Goal: Task Accomplishment & Management: Manage account settings

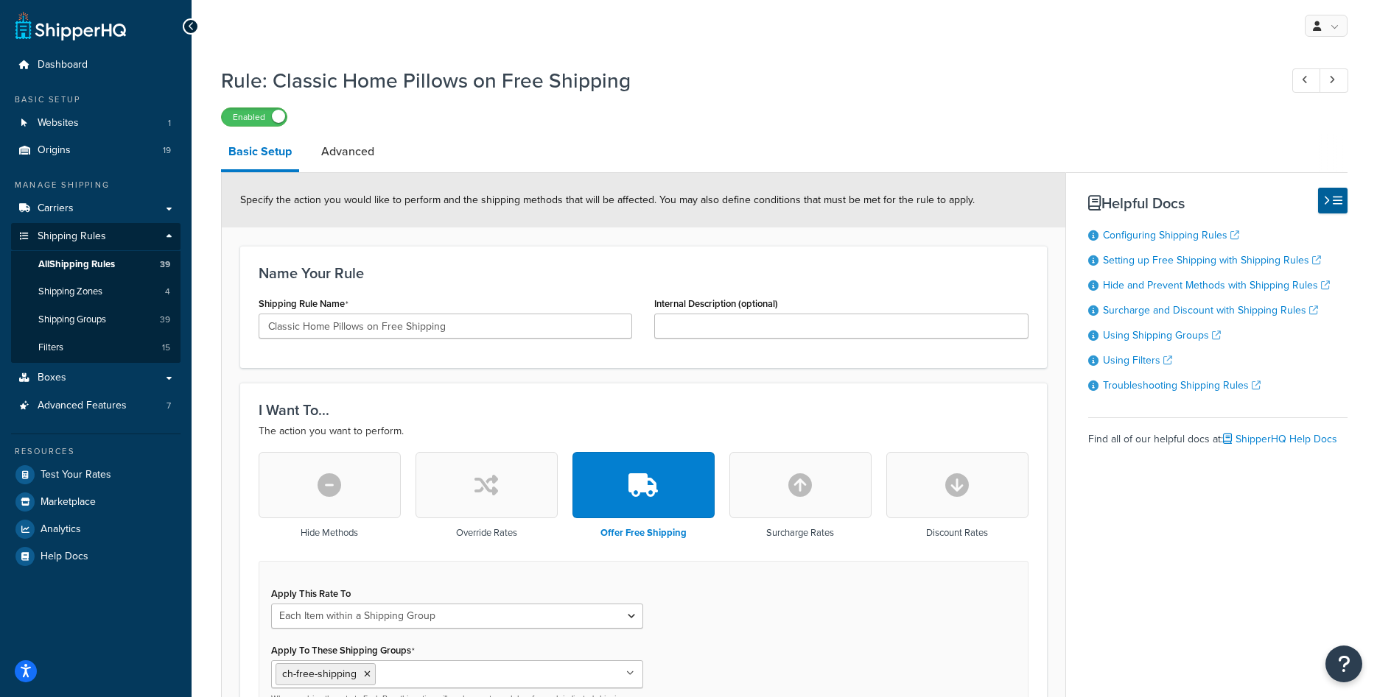
select select "ITEM"
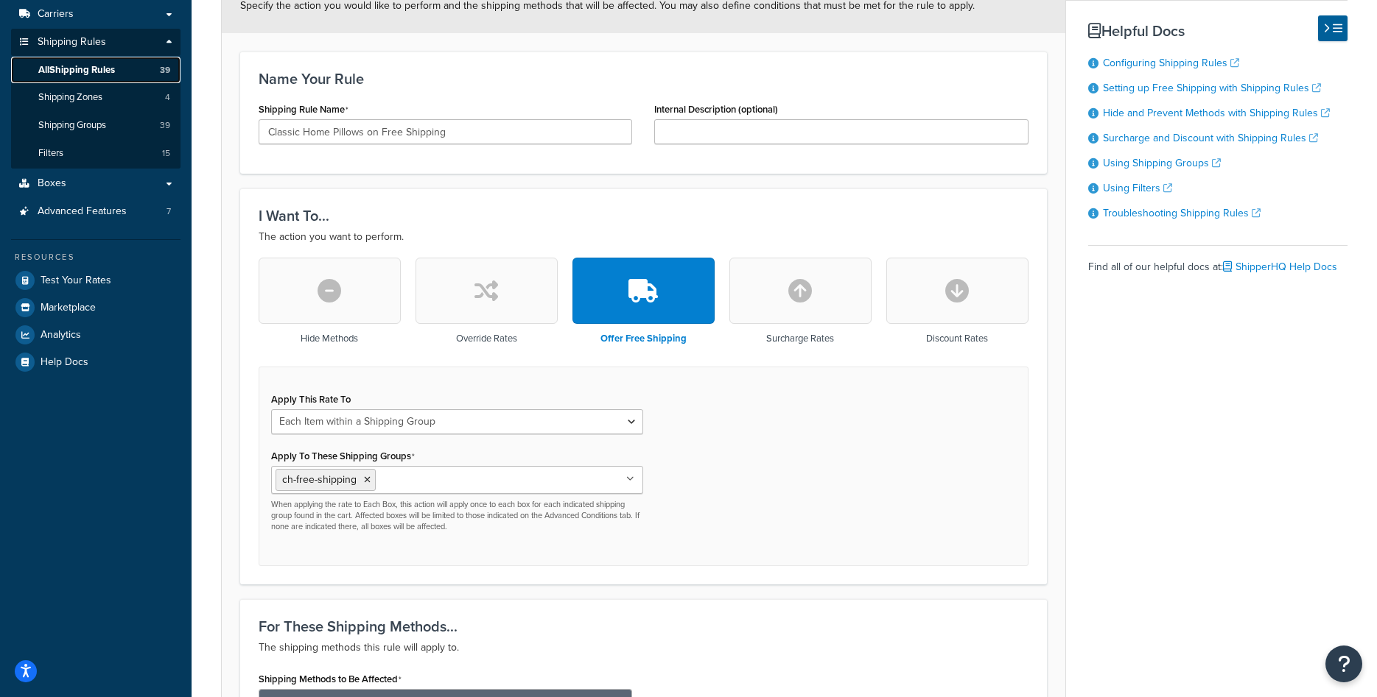
click at [108, 68] on span "All Shipping Rules" at bounding box center [76, 70] width 77 height 13
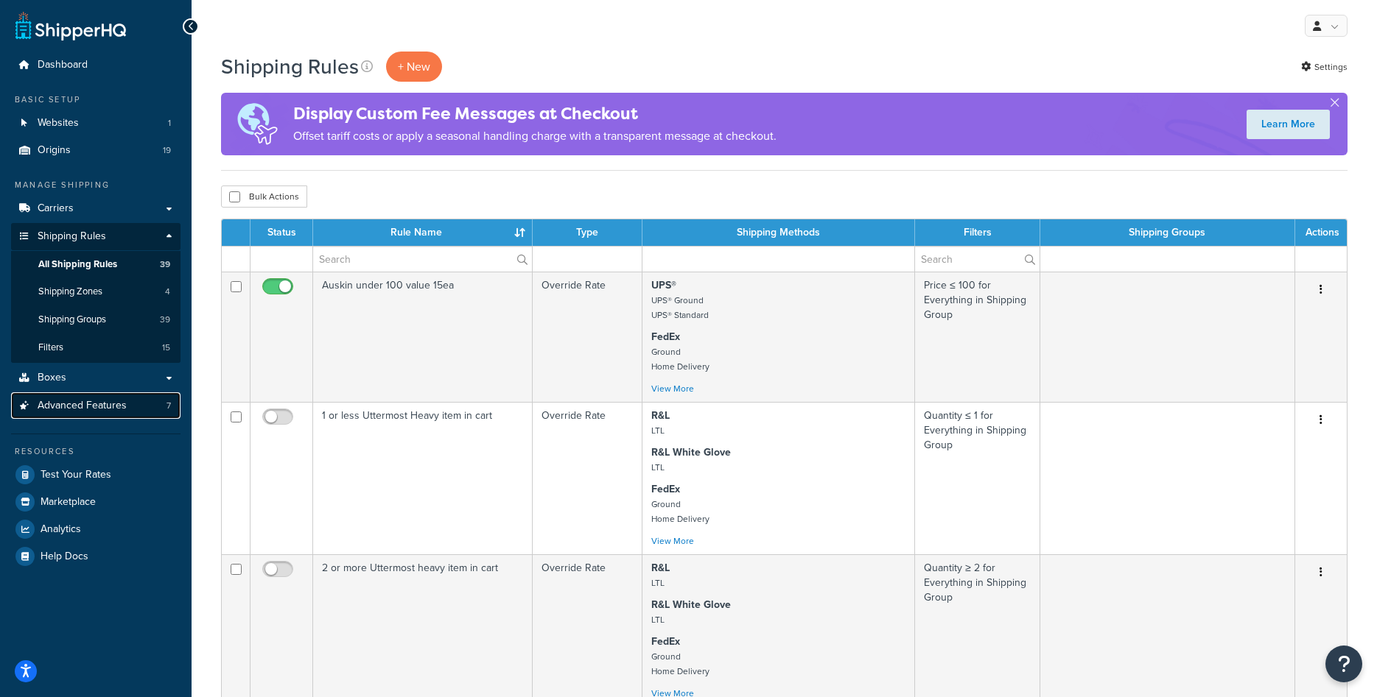
click at [86, 402] on span "Advanced Features" at bounding box center [82, 406] width 89 height 13
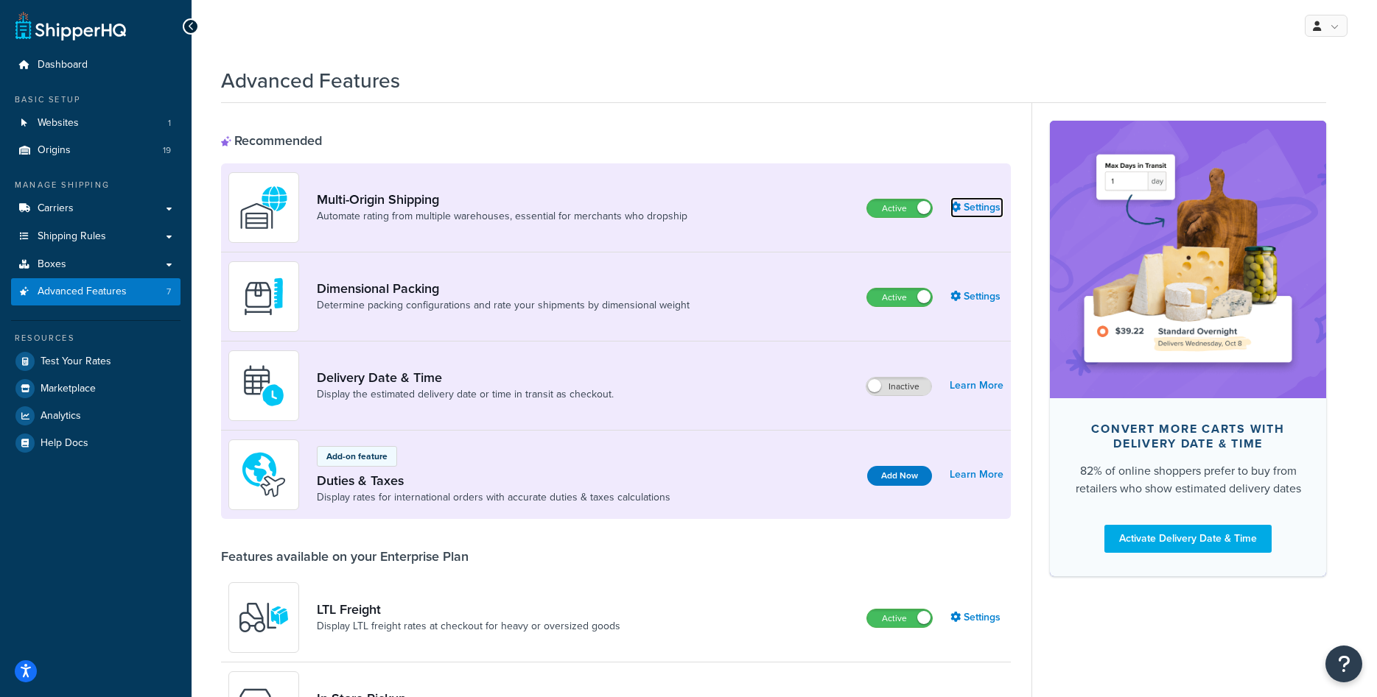
click at [991, 203] on link "Settings" at bounding box center [976, 207] width 53 height 21
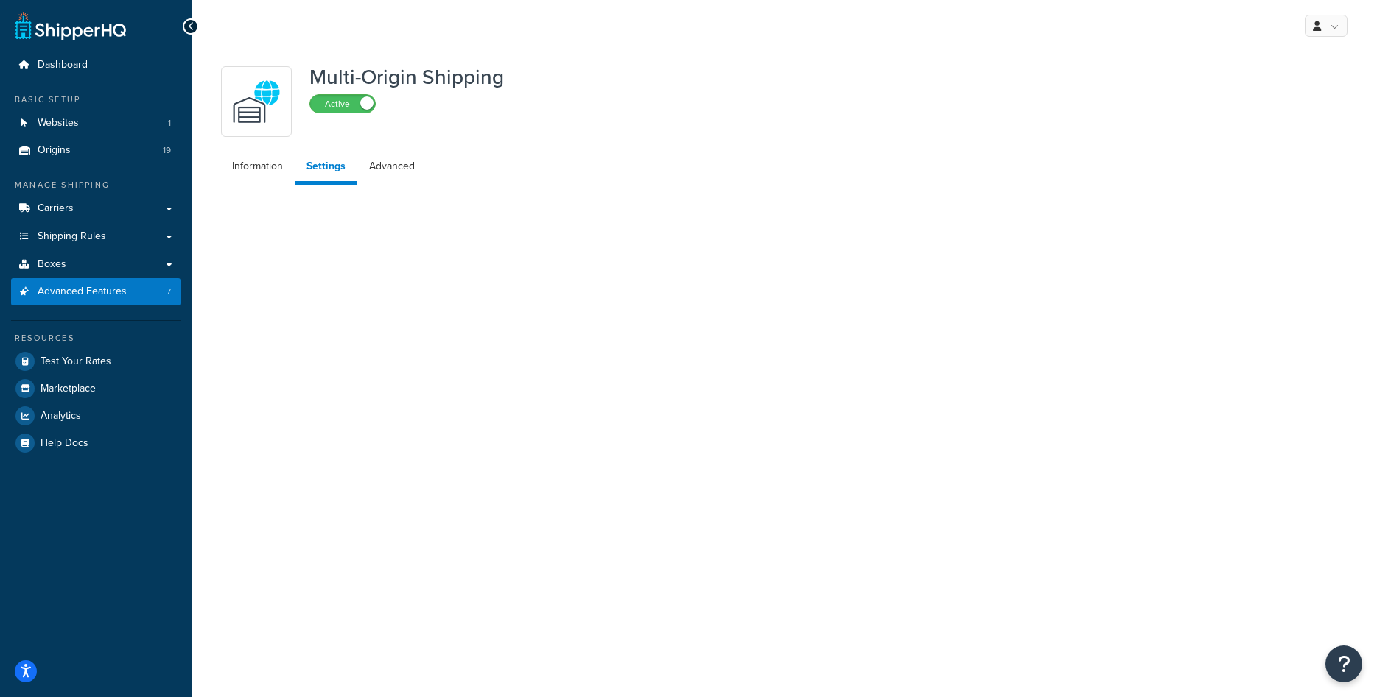
select select "false"
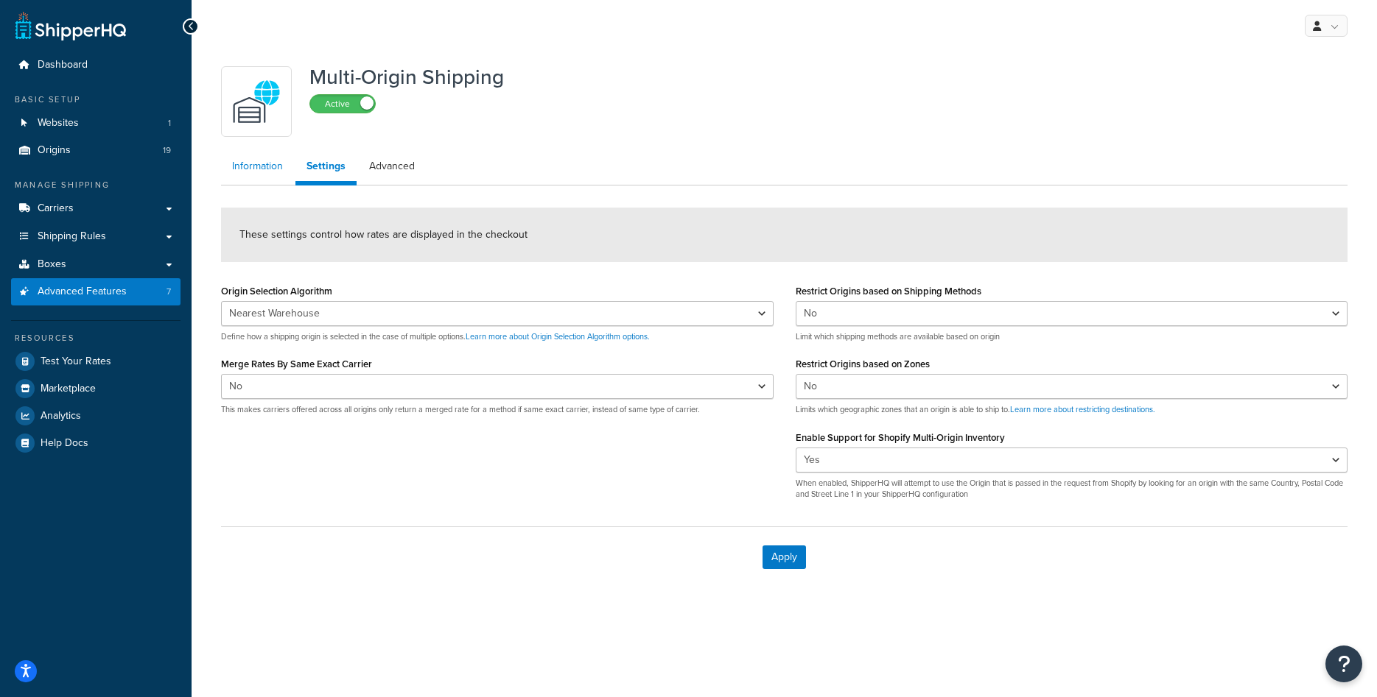
click at [265, 172] on link "Information" at bounding box center [257, 166] width 73 height 29
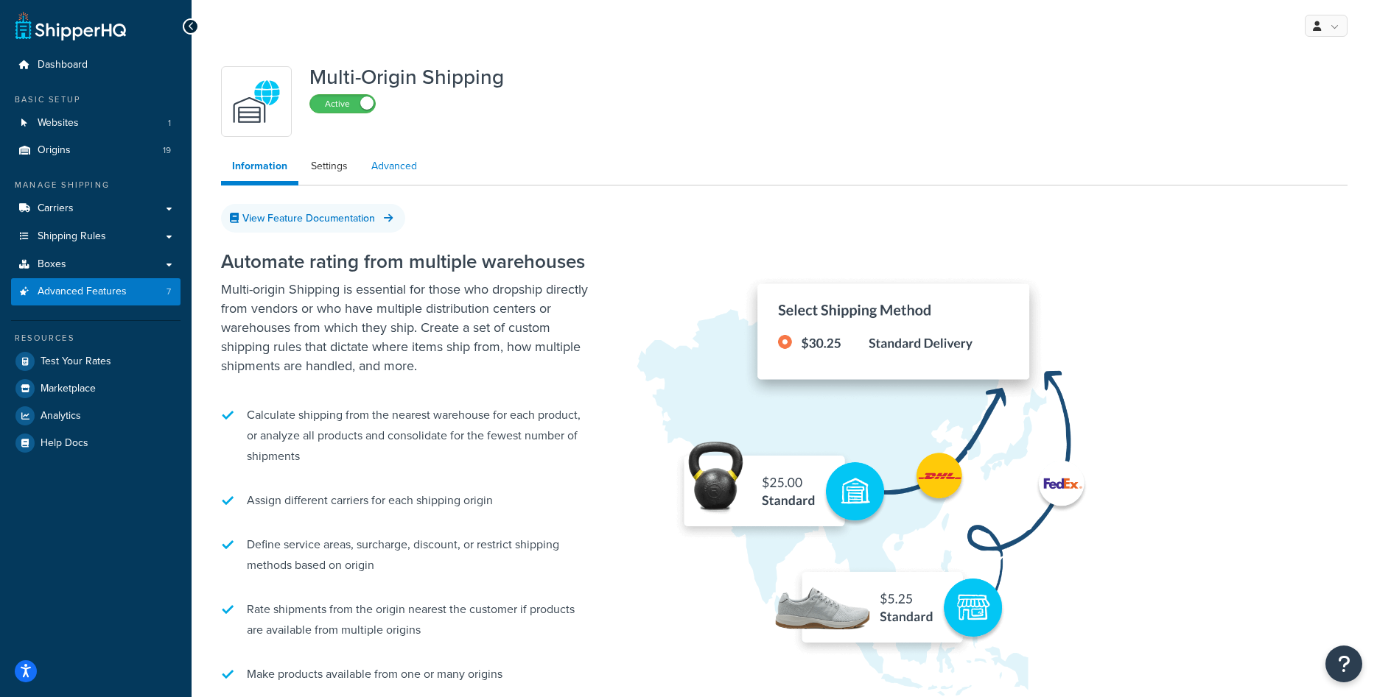
click at [394, 168] on link "Advanced" at bounding box center [394, 166] width 68 height 29
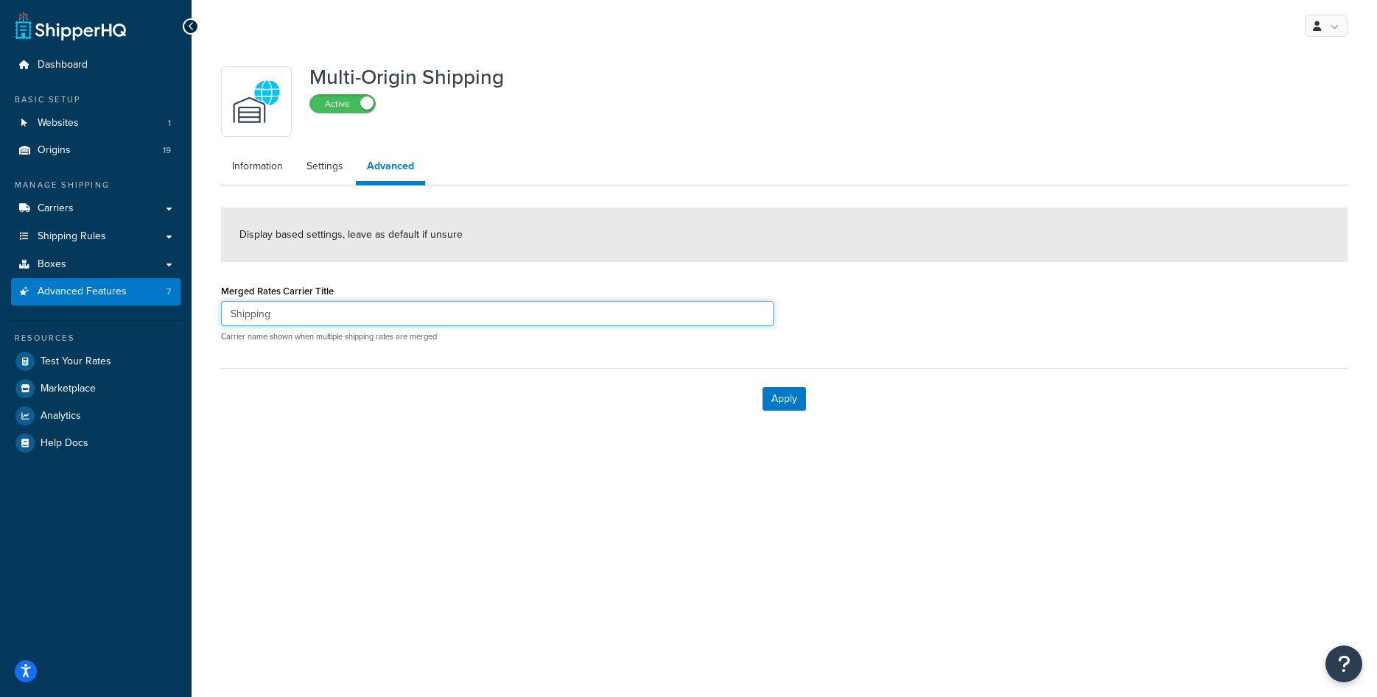
click at [275, 315] on input "Shipping" at bounding box center [497, 313] width 552 height 25
type input "Best Available Rates"
click at [800, 403] on button "Apply" at bounding box center [783, 399] width 43 height 24
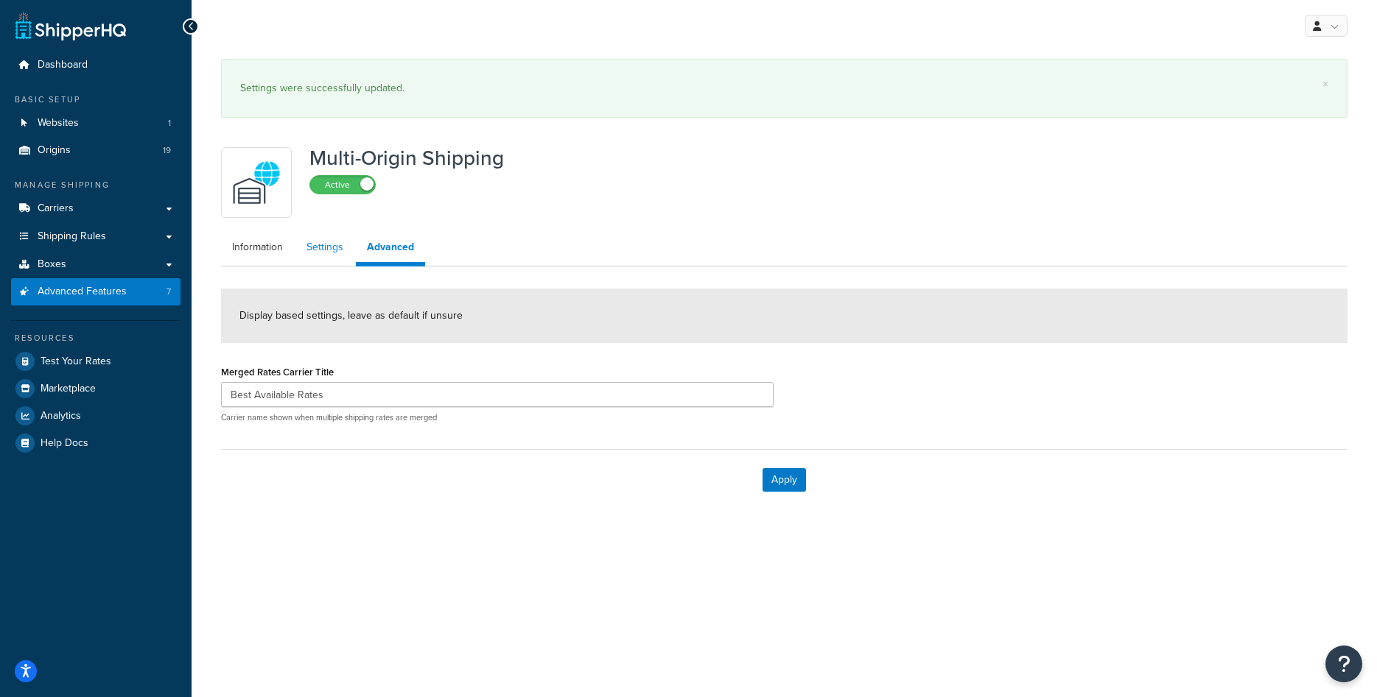
click at [322, 240] on link "Settings" at bounding box center [324, 247] width 59 height 29
select select "false"
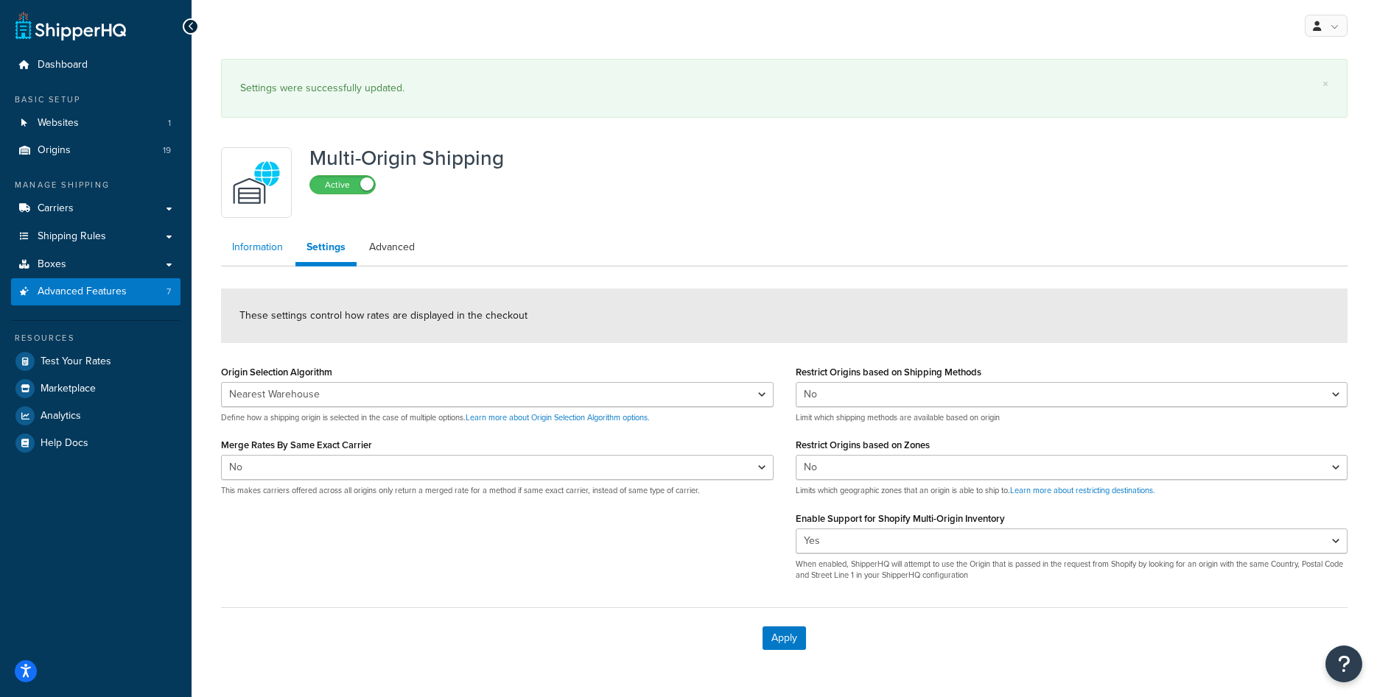
click at [248, 256] on link "Information" at bounding box center [257, 247] width 73 height 29
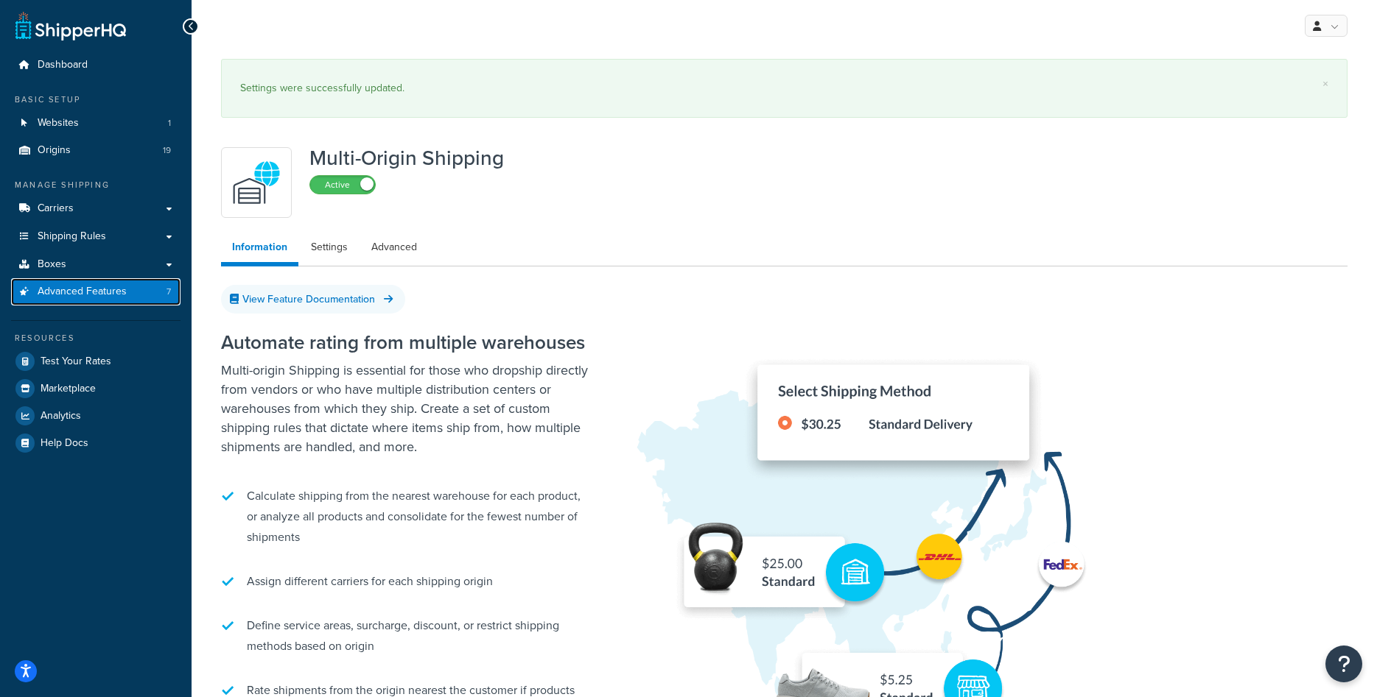
click at [133, 285] on link "Advanced Features 7" at bounding box center [95, 291] width 169 height 27
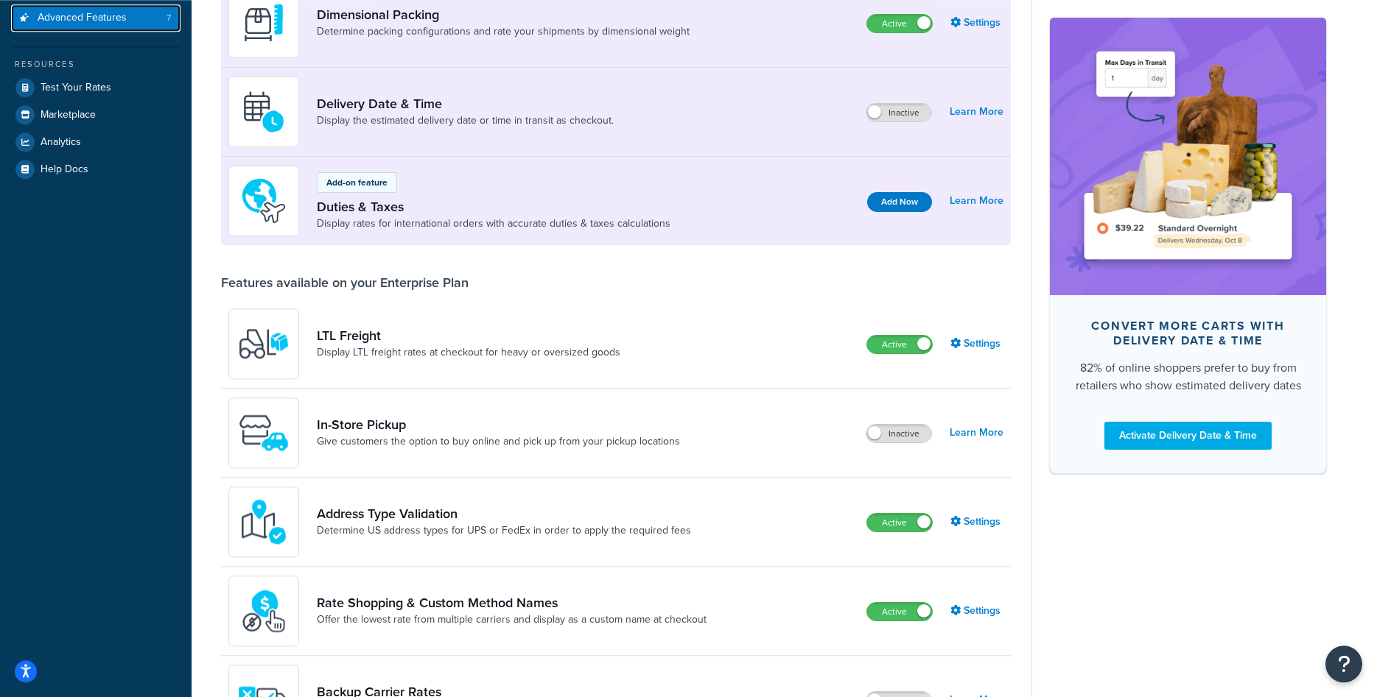
scroll to position [300, 0]
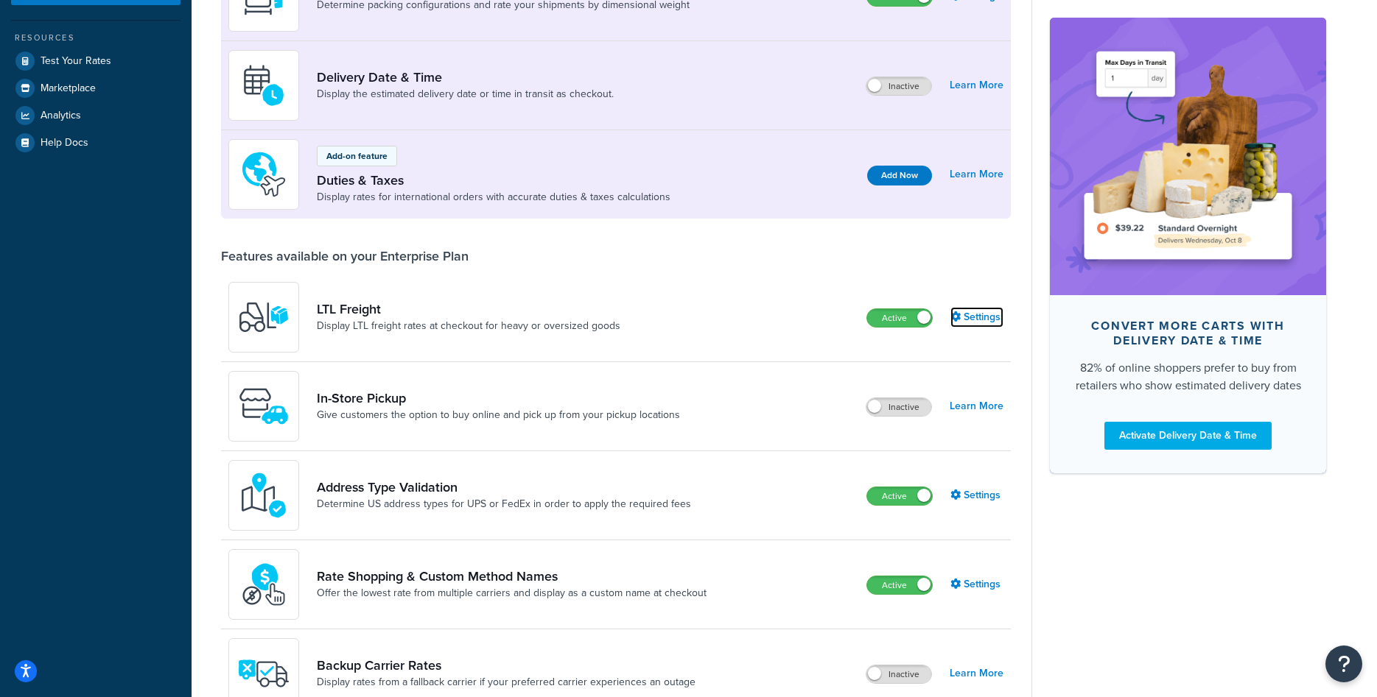
click at [982, 317] on link "Settings" at bounding box center [976, 317] width 53 height 21
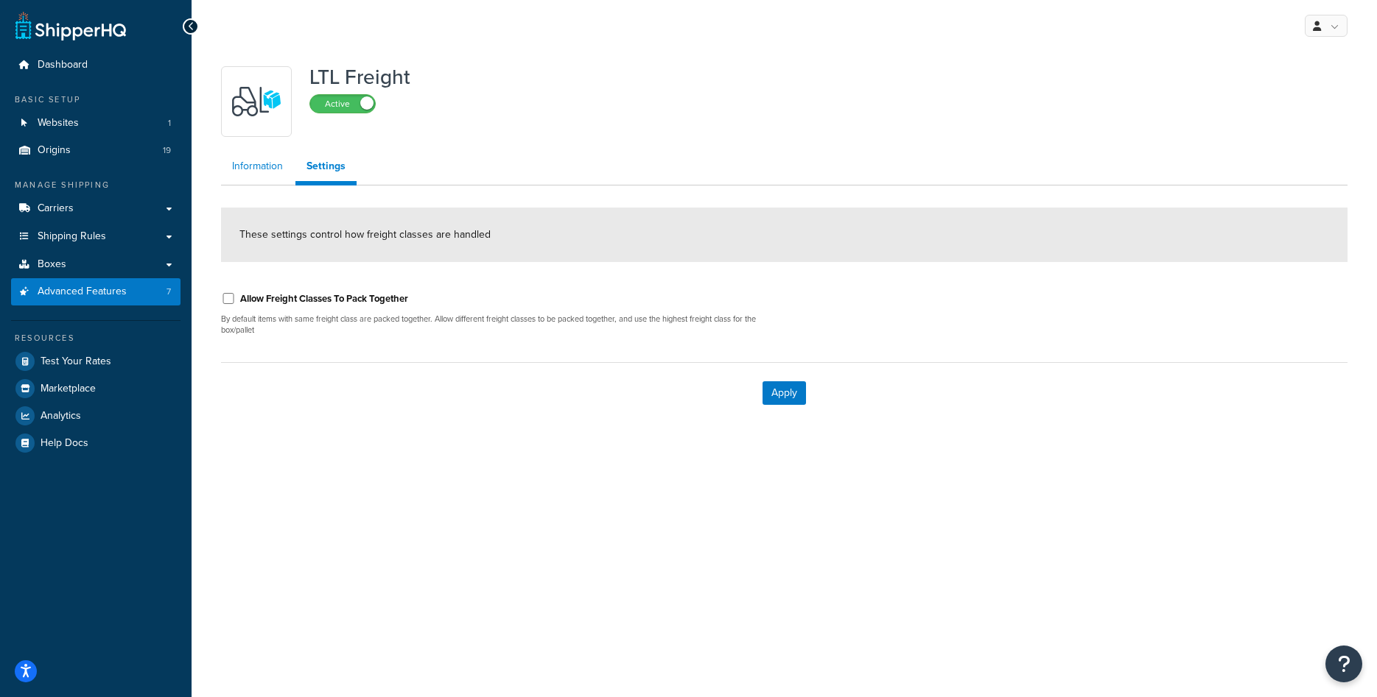
click at [251, 161] on link "Information" at bounding box center [257, 166] width 73 height 29
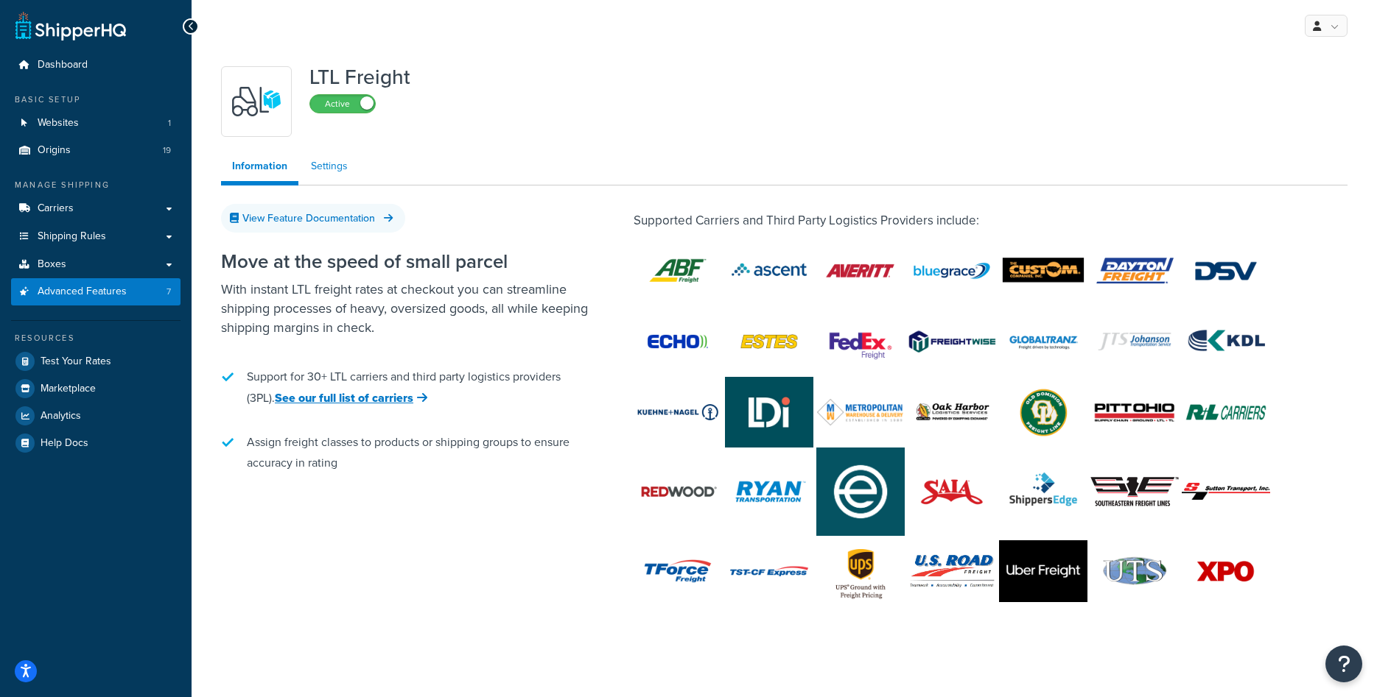
click at [310, 161] on link "Settings" at bounding box center [329, 166] width 59 height 29
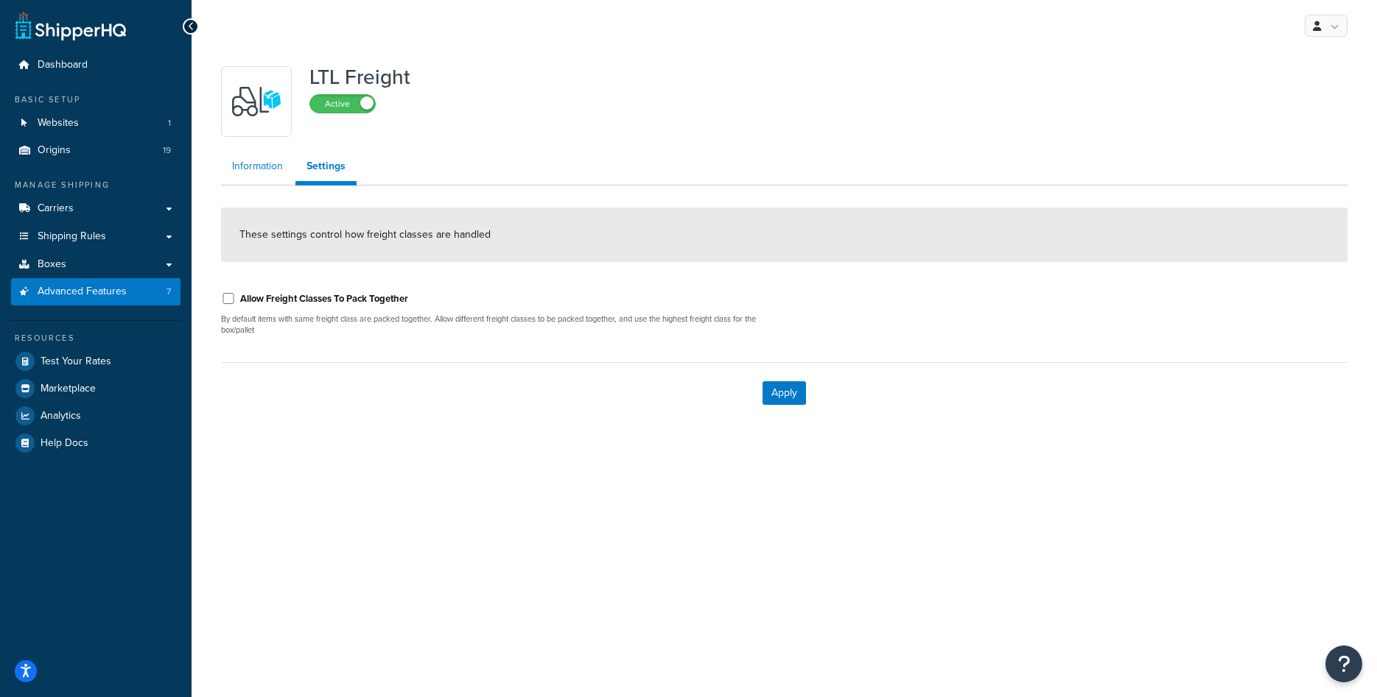
click at [258, 161] on link "Information" at bounding box center [257, 166] width 73 height 29
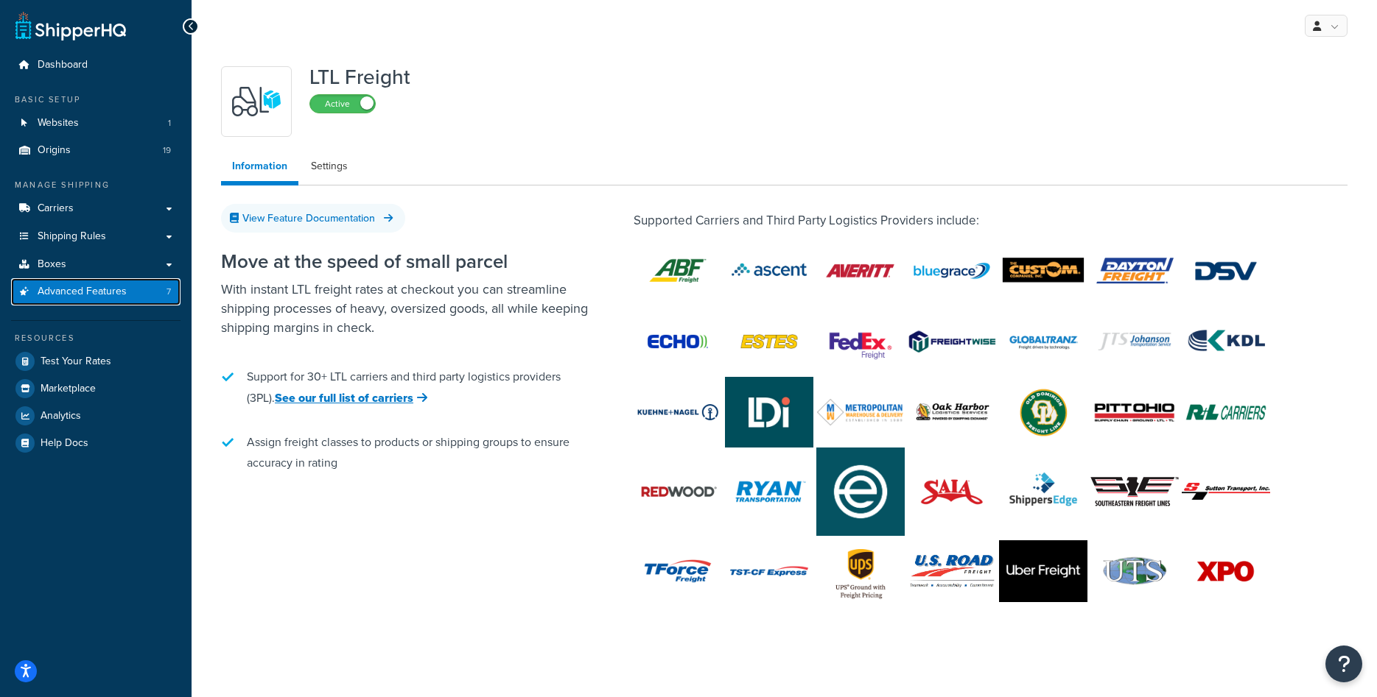
click at [110, 289] on span "Advanced Features" at bounding box center [82, 292] width 89 height 13
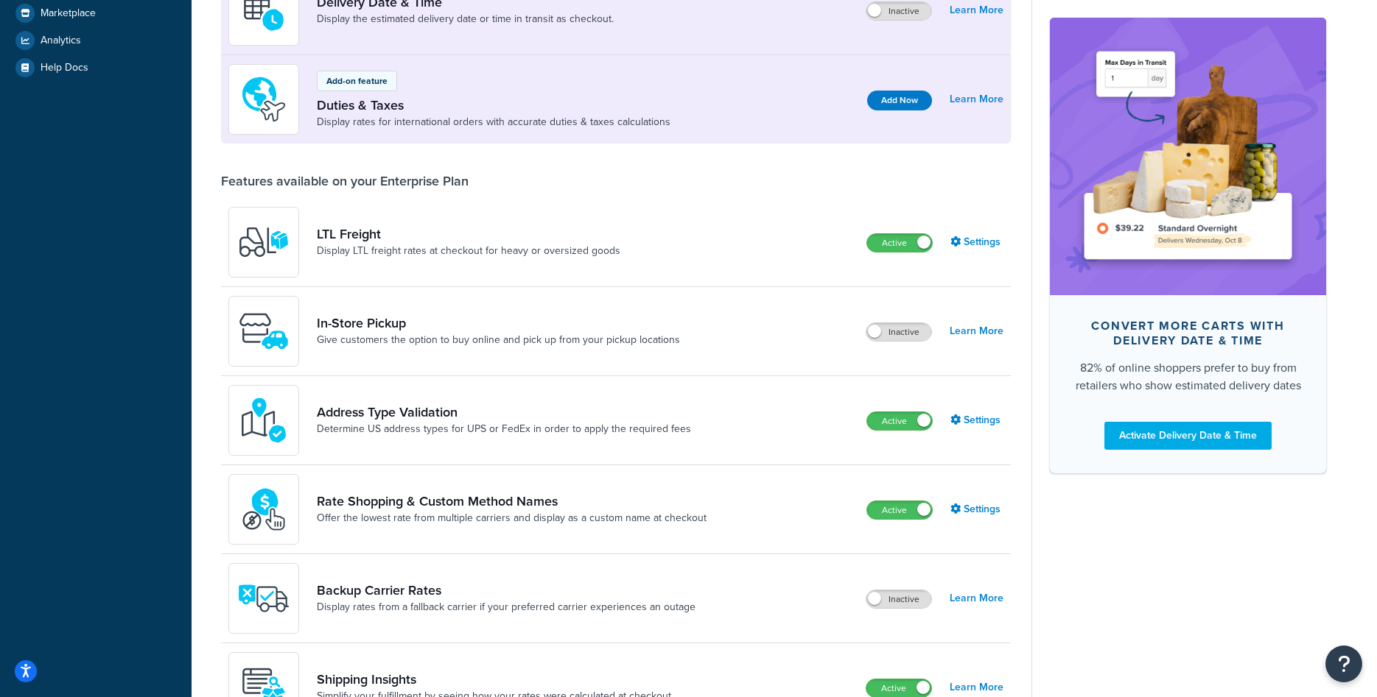
scroll to position [451, 0]
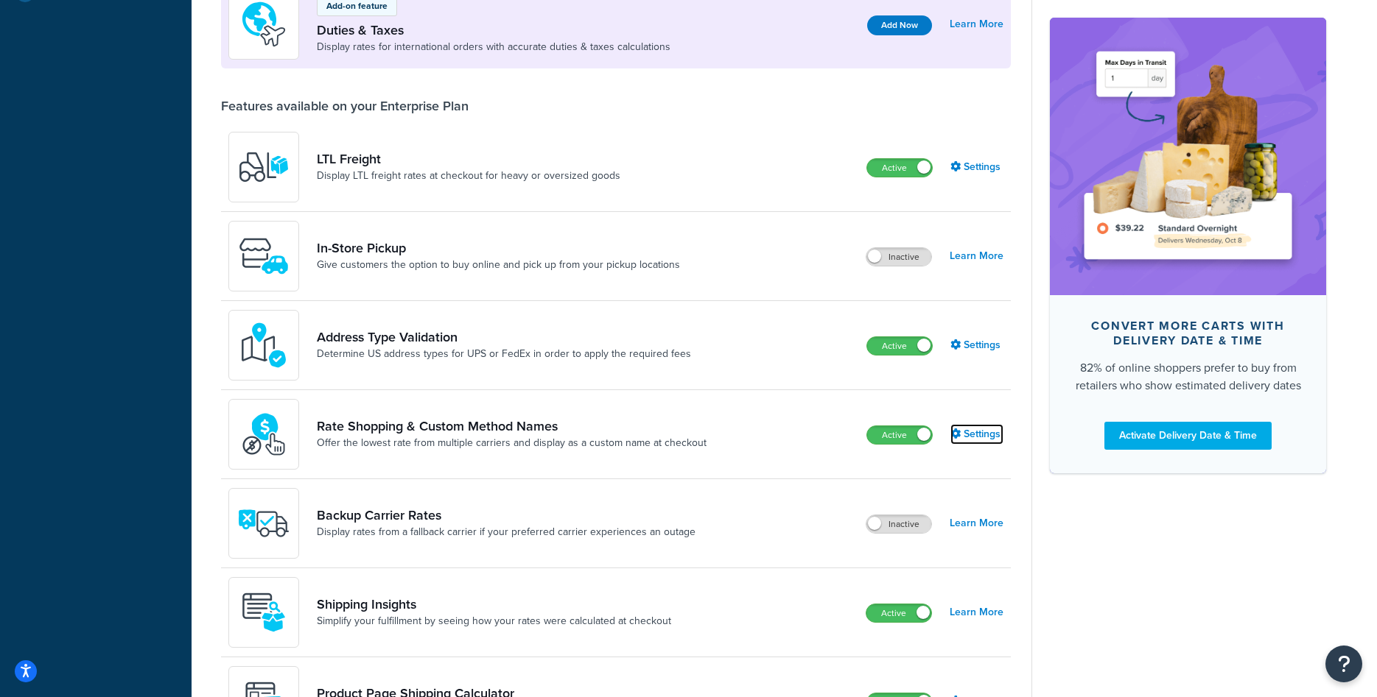
click at [980, 437] on link "Settings" at bounding box center [976, 434] width 53 height 21
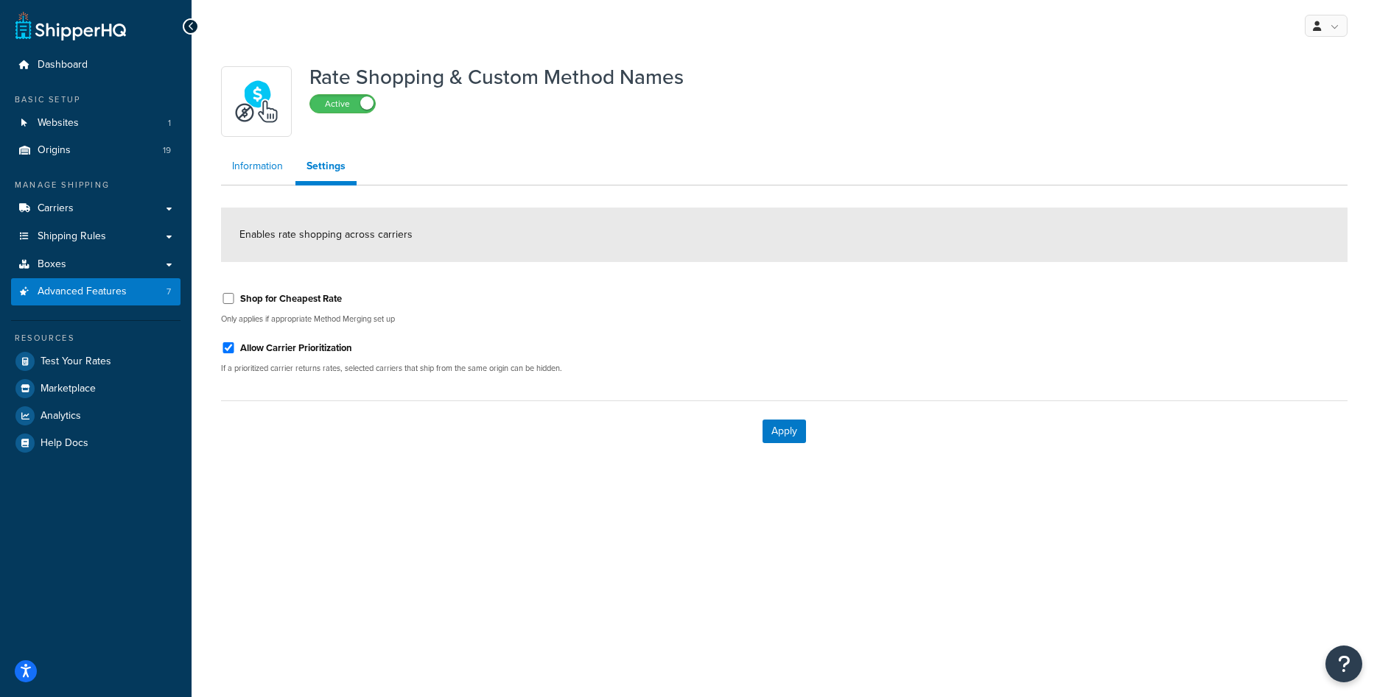
click at [264, 161] on link "Information" at bounding box center [257, 166] width 73 height 29
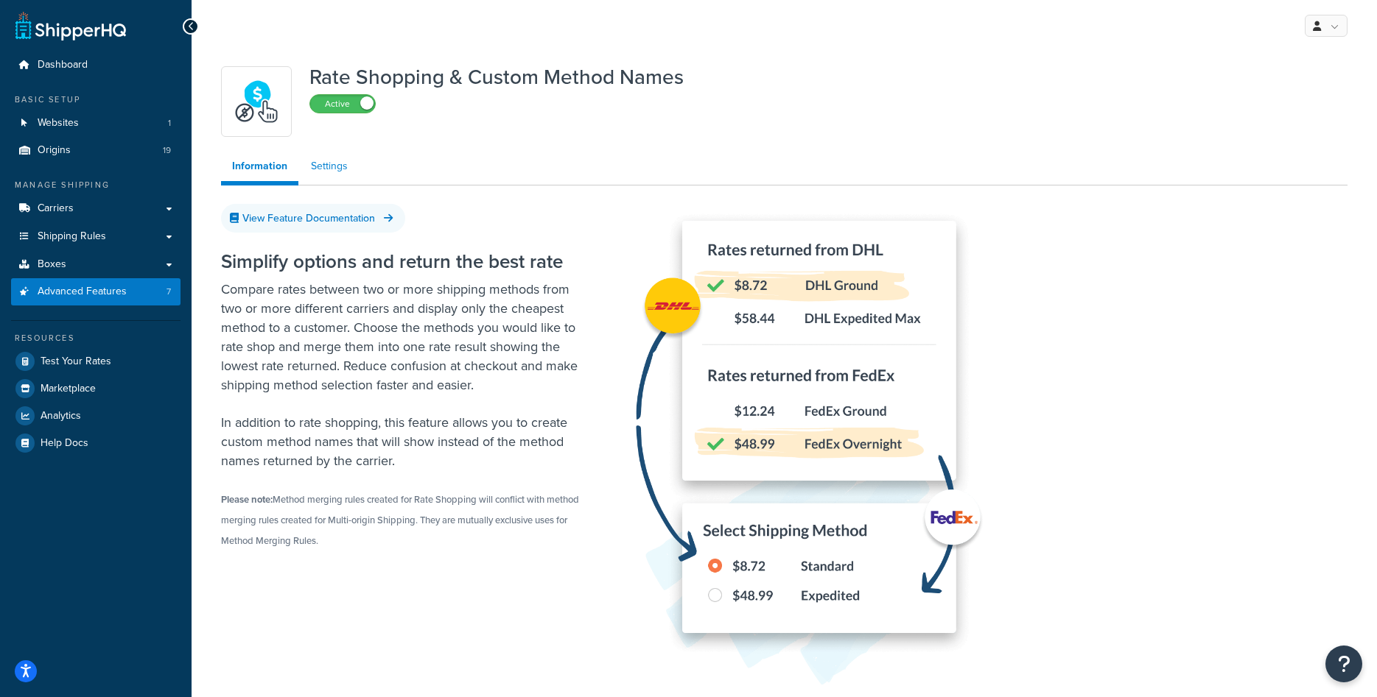
click at [329, 175] on link "Settings" at bounding box center [329, 166] width 59 height 29
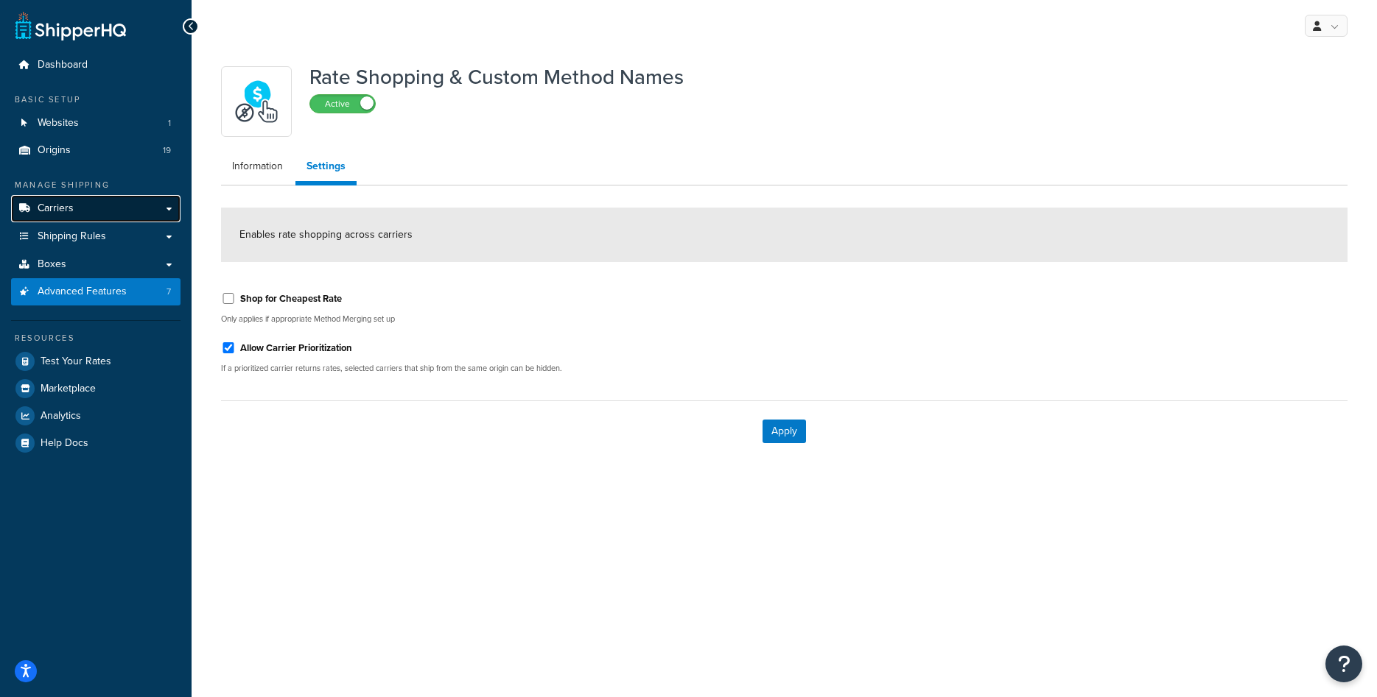
click at [142, 214] on link "Carriers" at bounding box center [95, 208] width 169 height 27
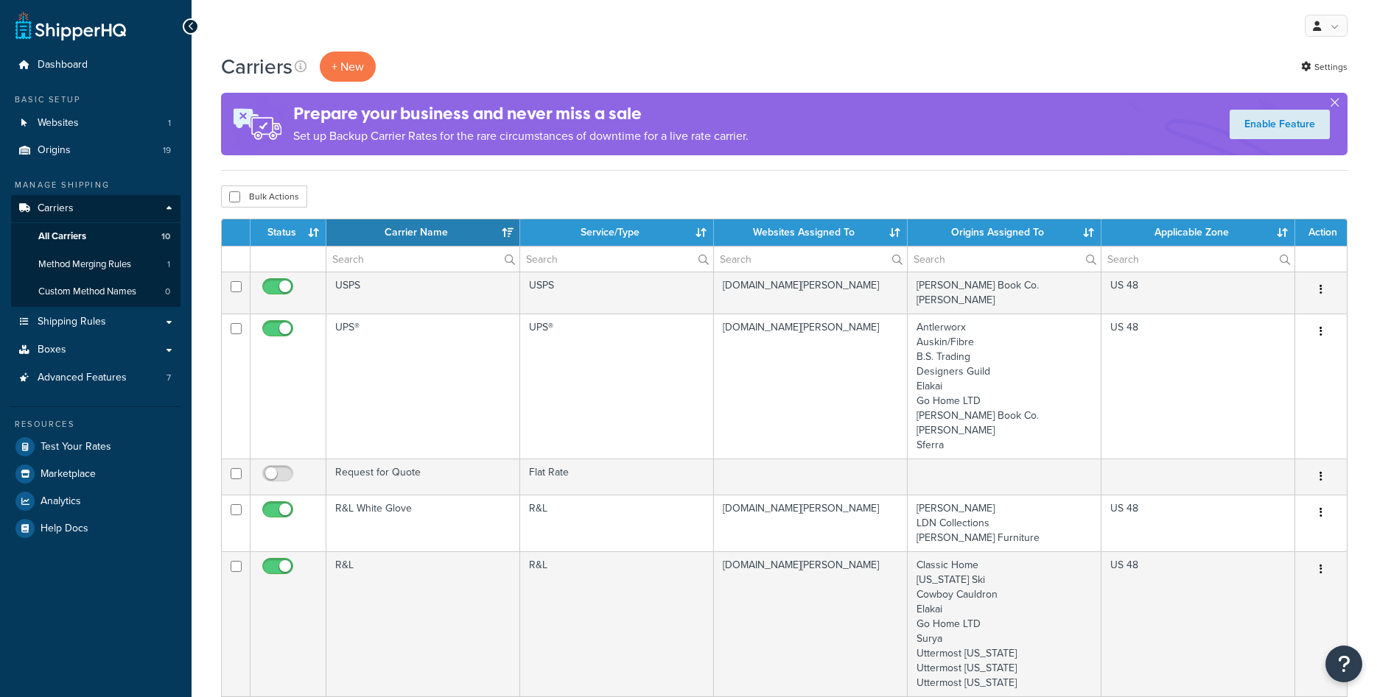
select select "15"
click at [119, 259] on span "Method Merging Rules" at bounding box center [84, 265] width 93 height 13
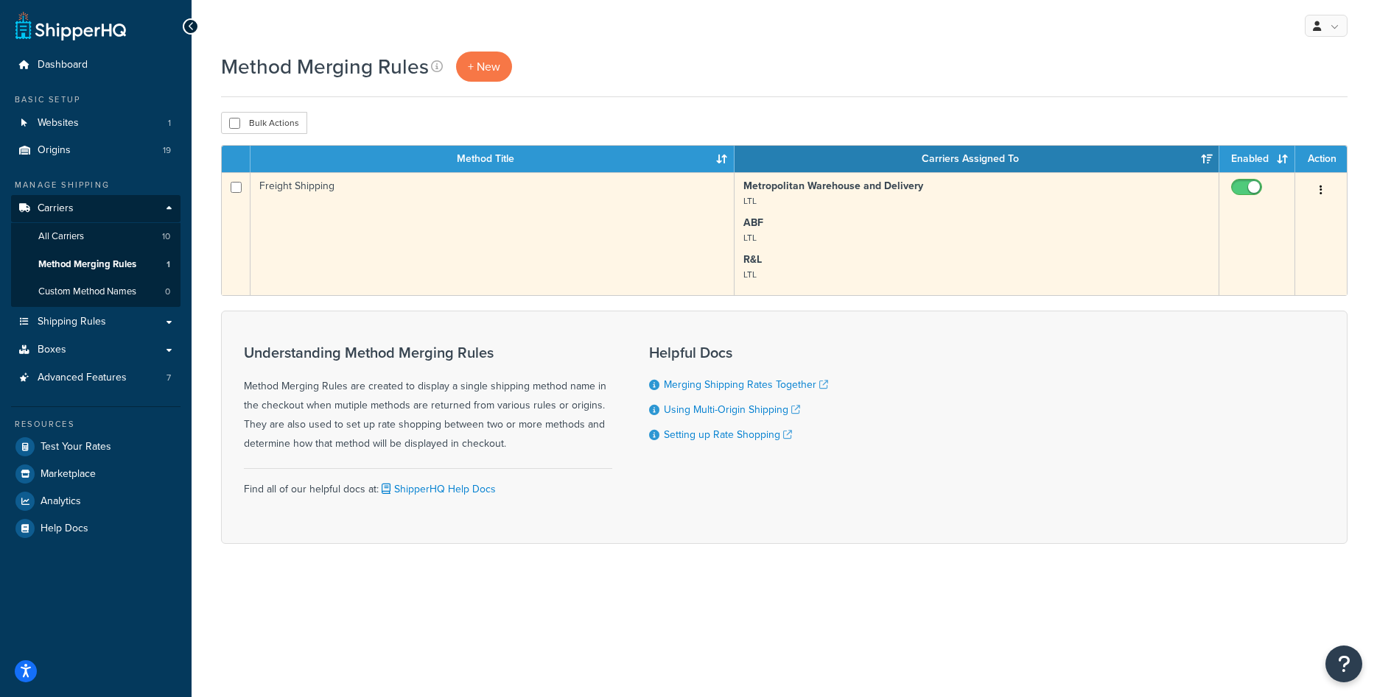
click at [288, 191] on td "Freight Shipping" at bounding box center [492, 233] width 484 height 123
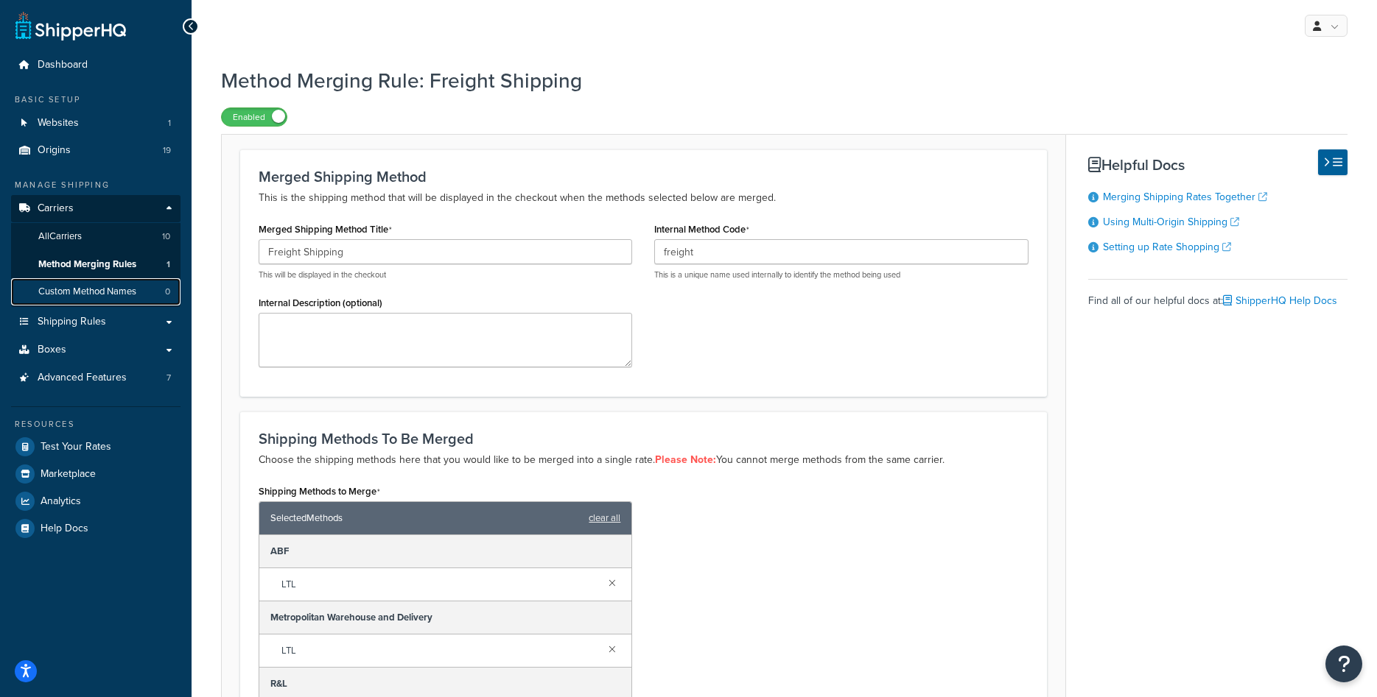
click at [110, 291] on span "Custom Method Names" at bounding box center [87, 292] width 98 height 13
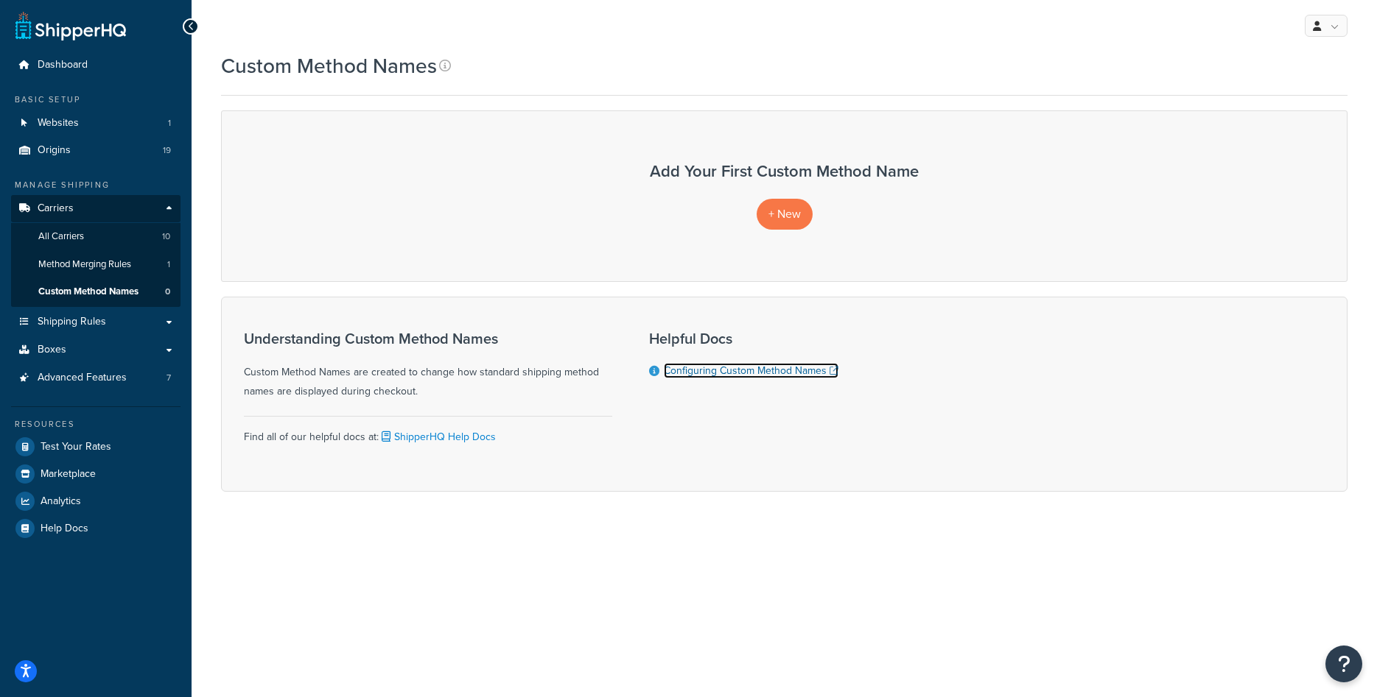
click at [717, 374] on link "Configuring Custom Method Names" at bounding box center [751, 370] width 175 height 15
click at [63, 241] on span "All Carriers" at bounding box center [61, 237] width 46 height 13
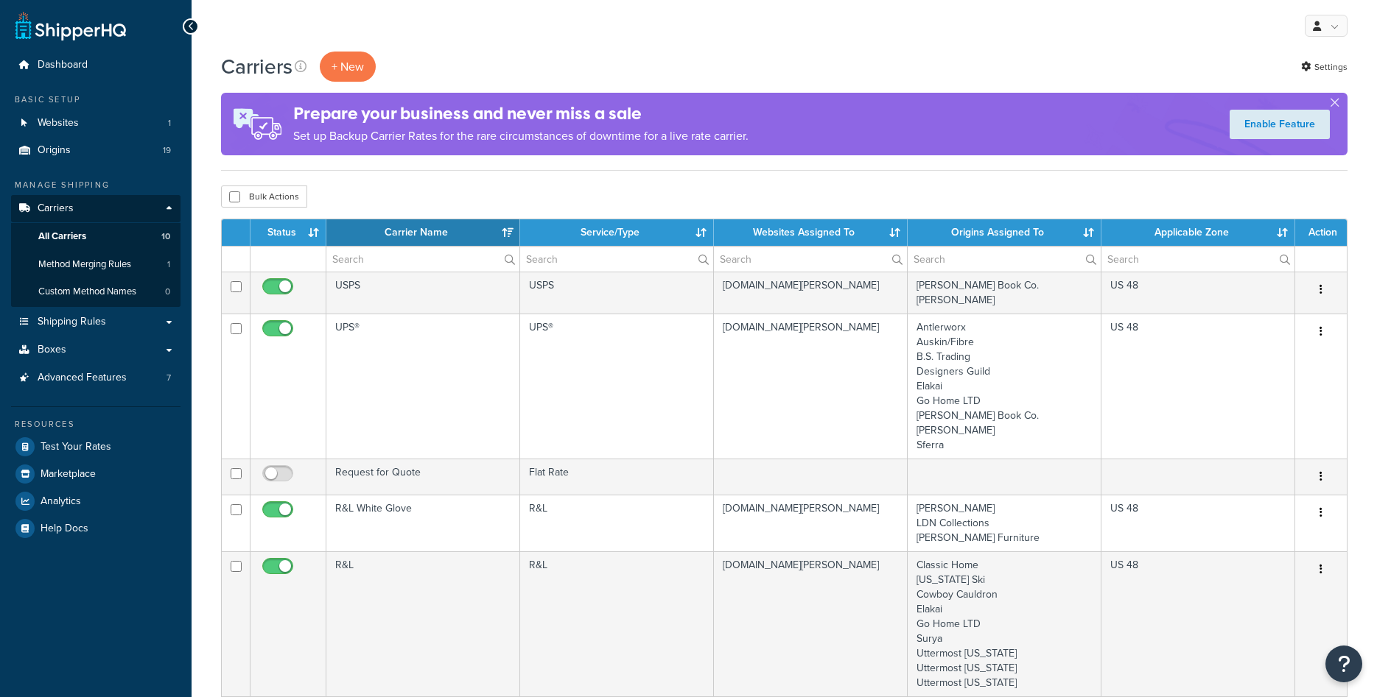
select select "15"
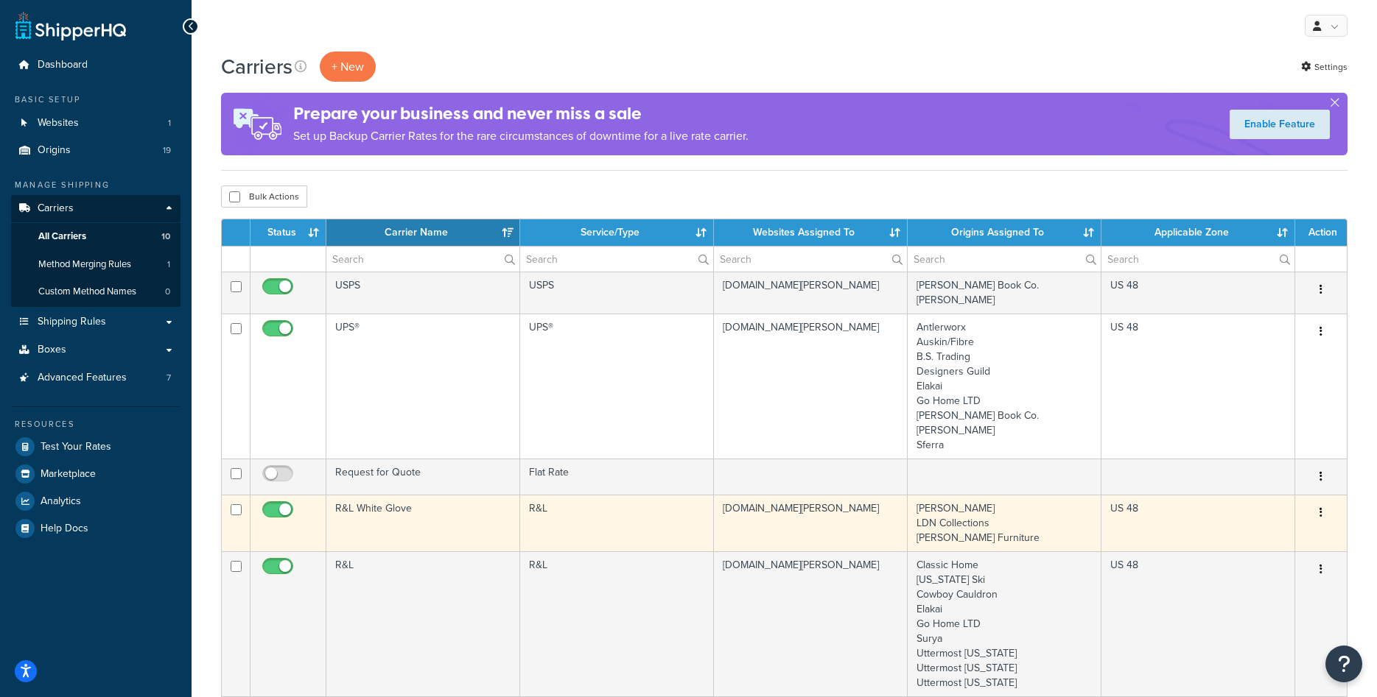
scroll to position [75, 0]
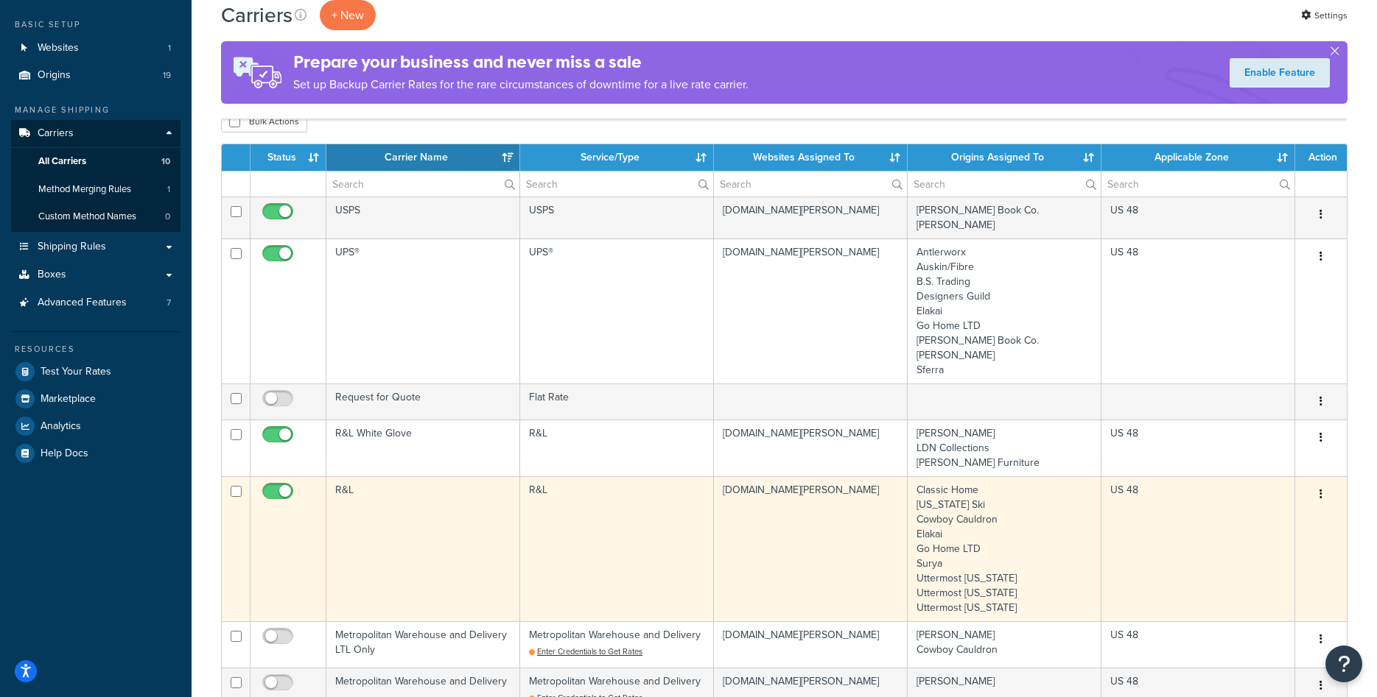
click at [348, 493] on td "R&L" at bounding box center [423, 549] width 194 height 145
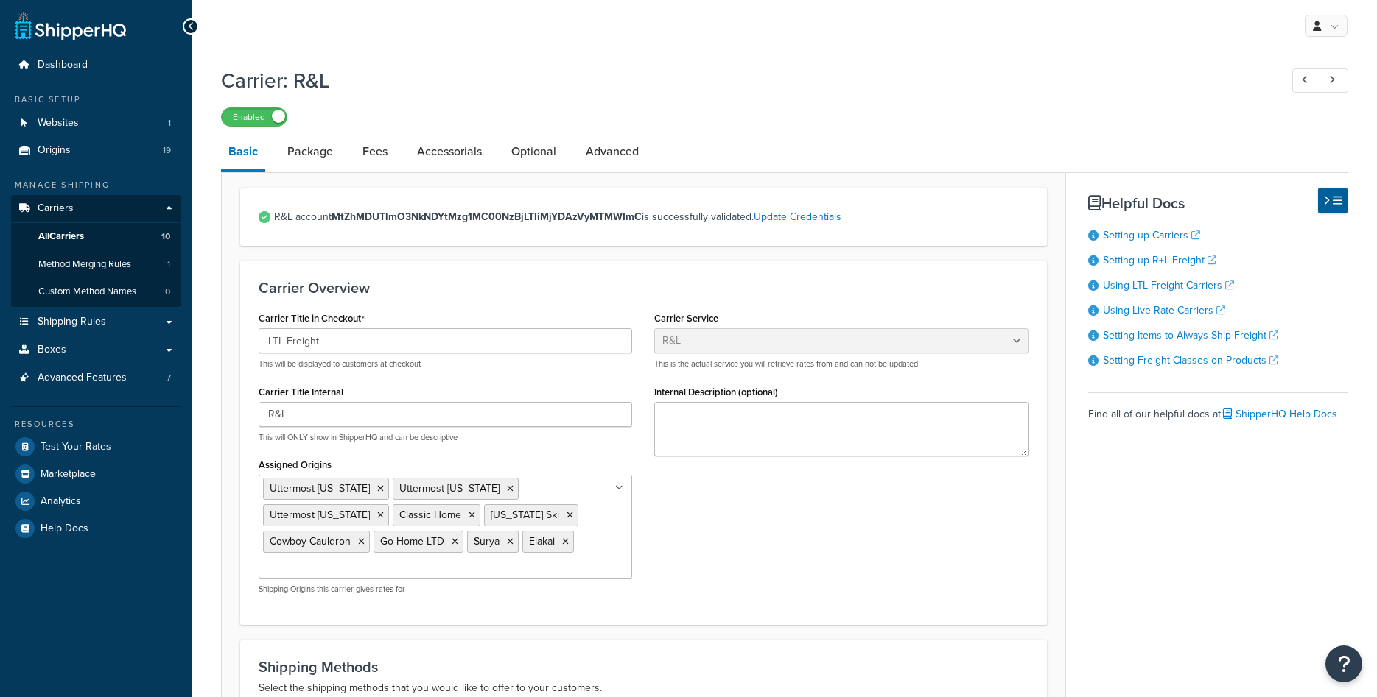
select select "rlFreight"
click at [310, 152] on link "Package" at bounding box center [310, 151] width 60 height 35
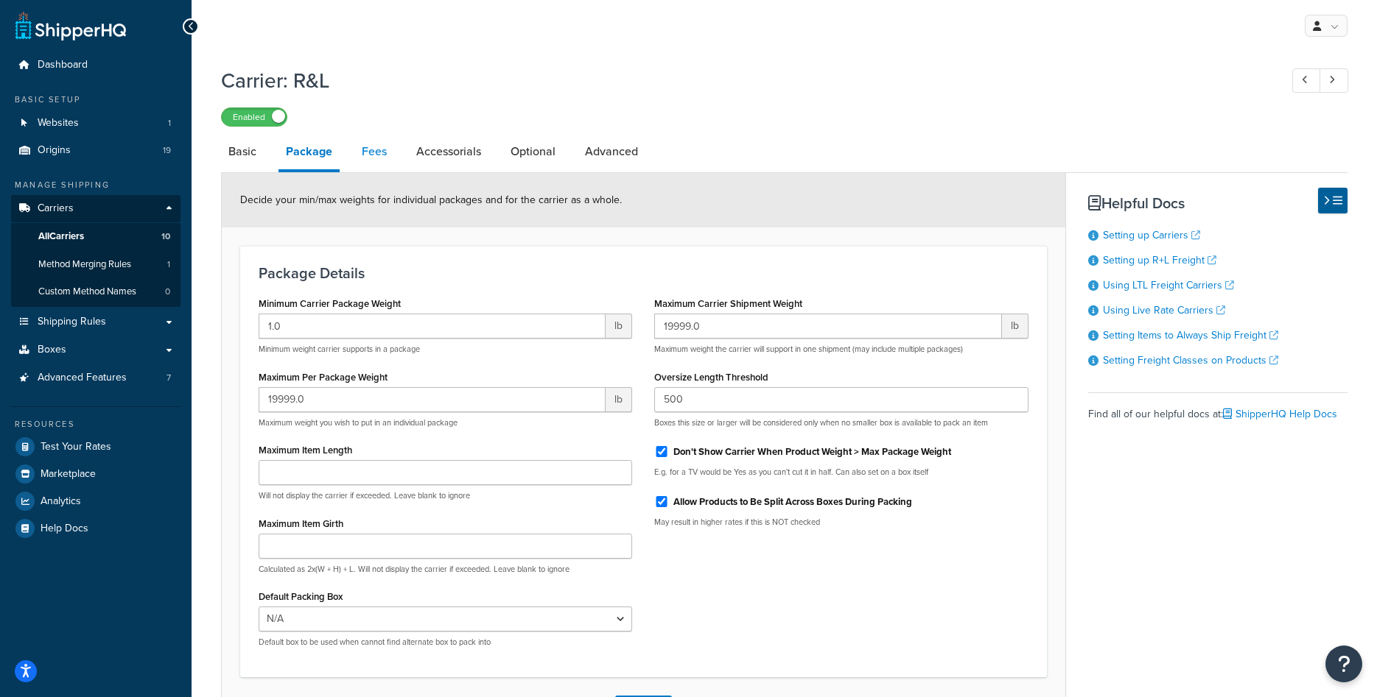
click at [376, 152] on link "Fees" at bounding box center [374, 151] width 40 height 35
select select "AFTER"
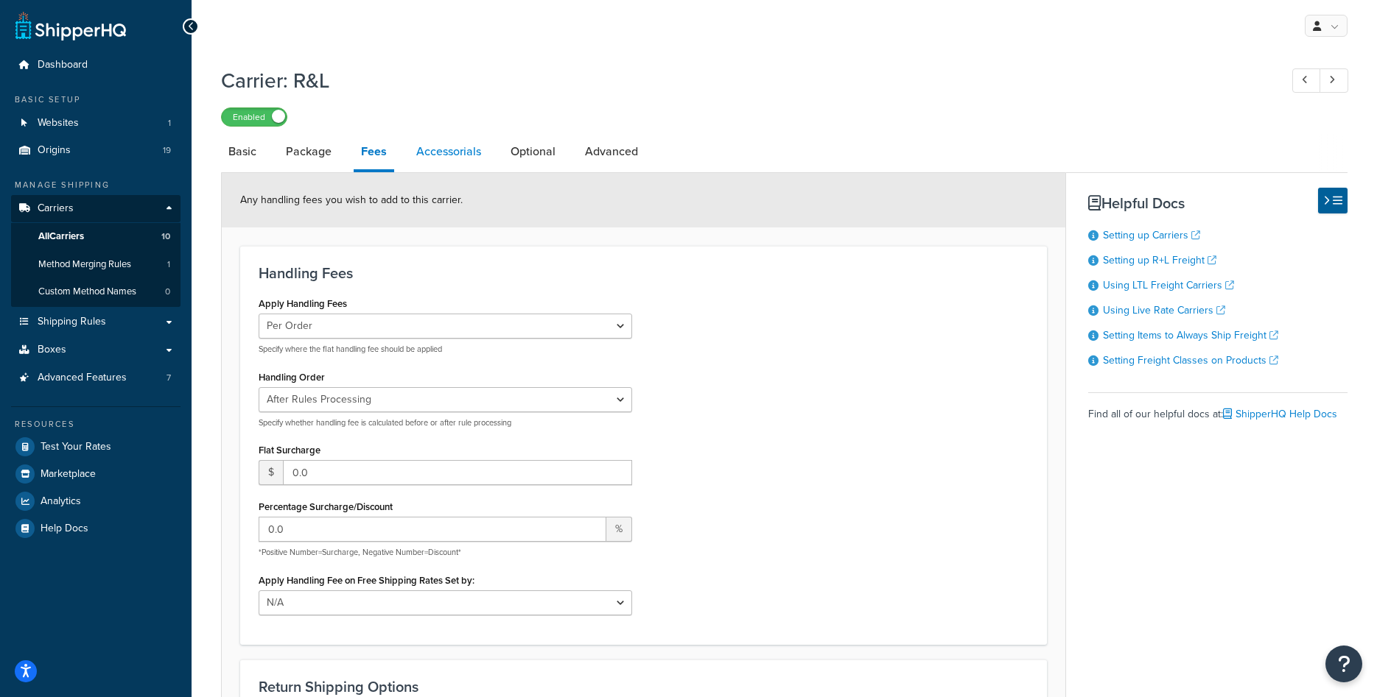
click at [435, 164] on link "Accessorials" at bounding box center [449, 151] width 80 height 35
select select "residential"
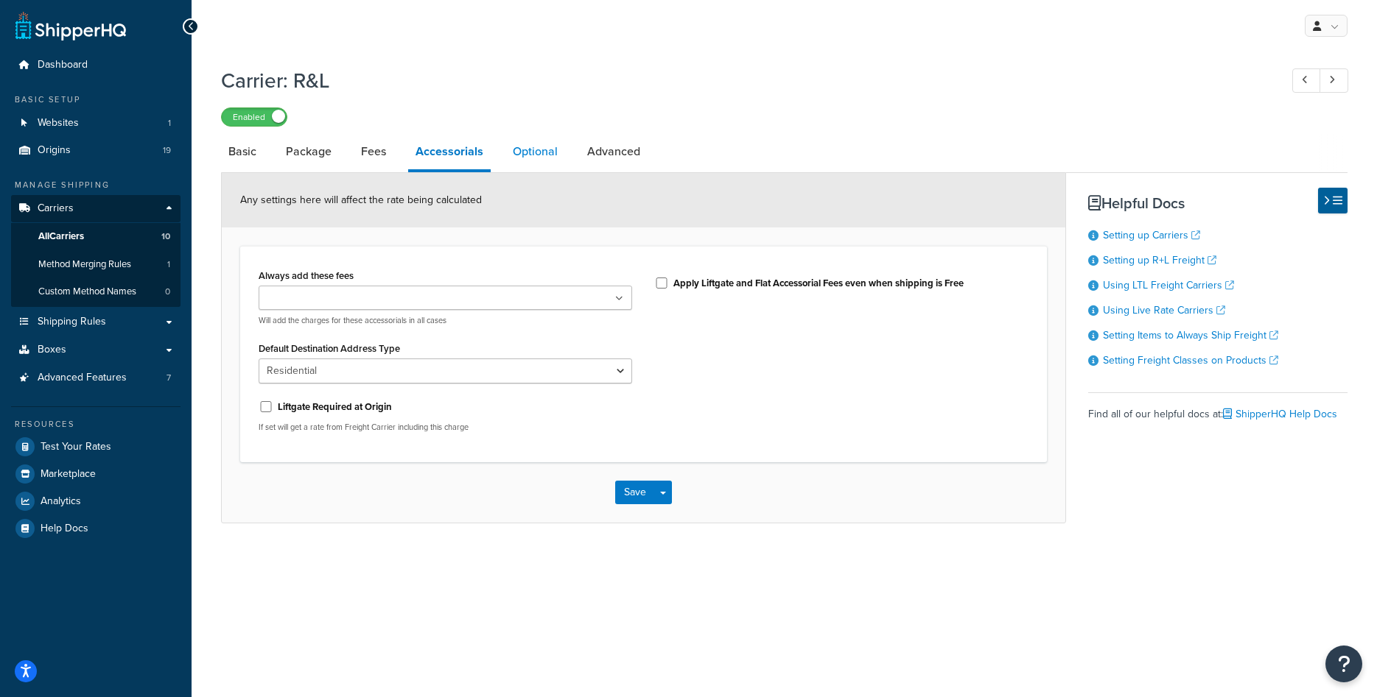
click at [543, 152] on link "Optional" at bounding box center [535, 151] width 60 height 35
select select "55"
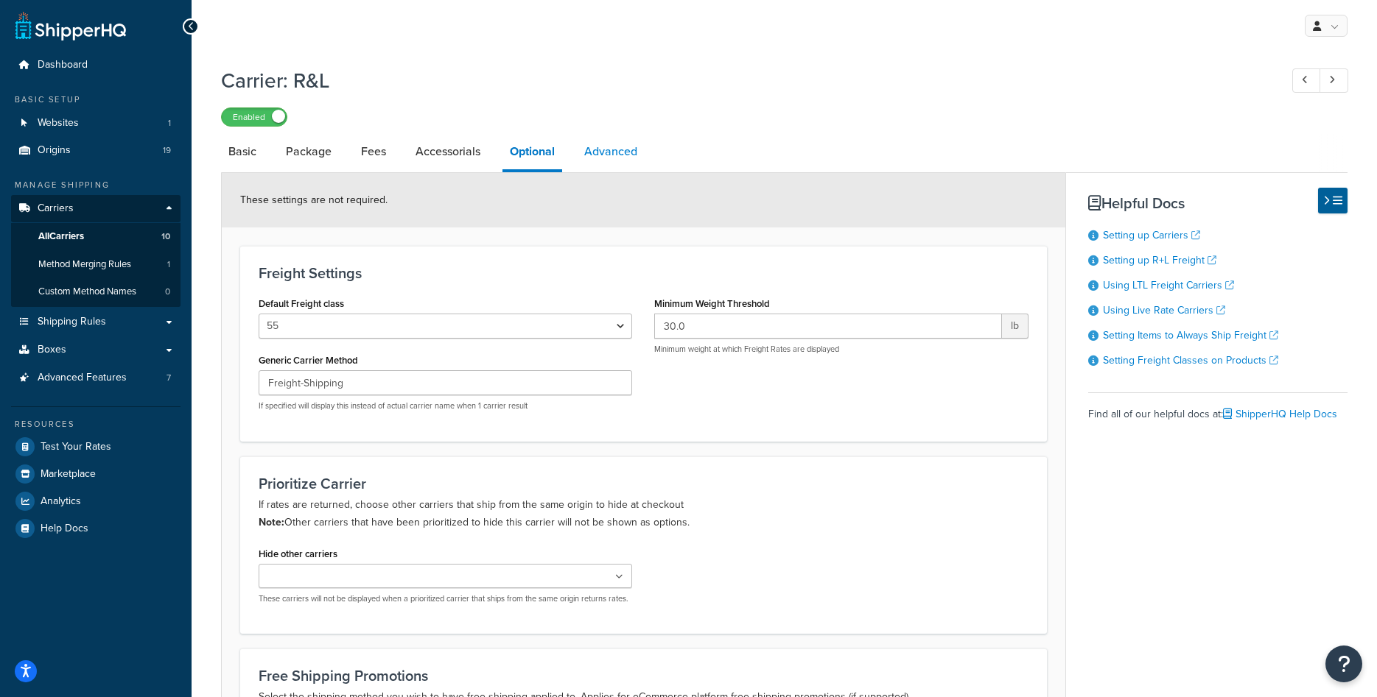
click at [602, 158] on link "Advanced" at bounding box center [611, 151] width 68 height 35
select select "false"
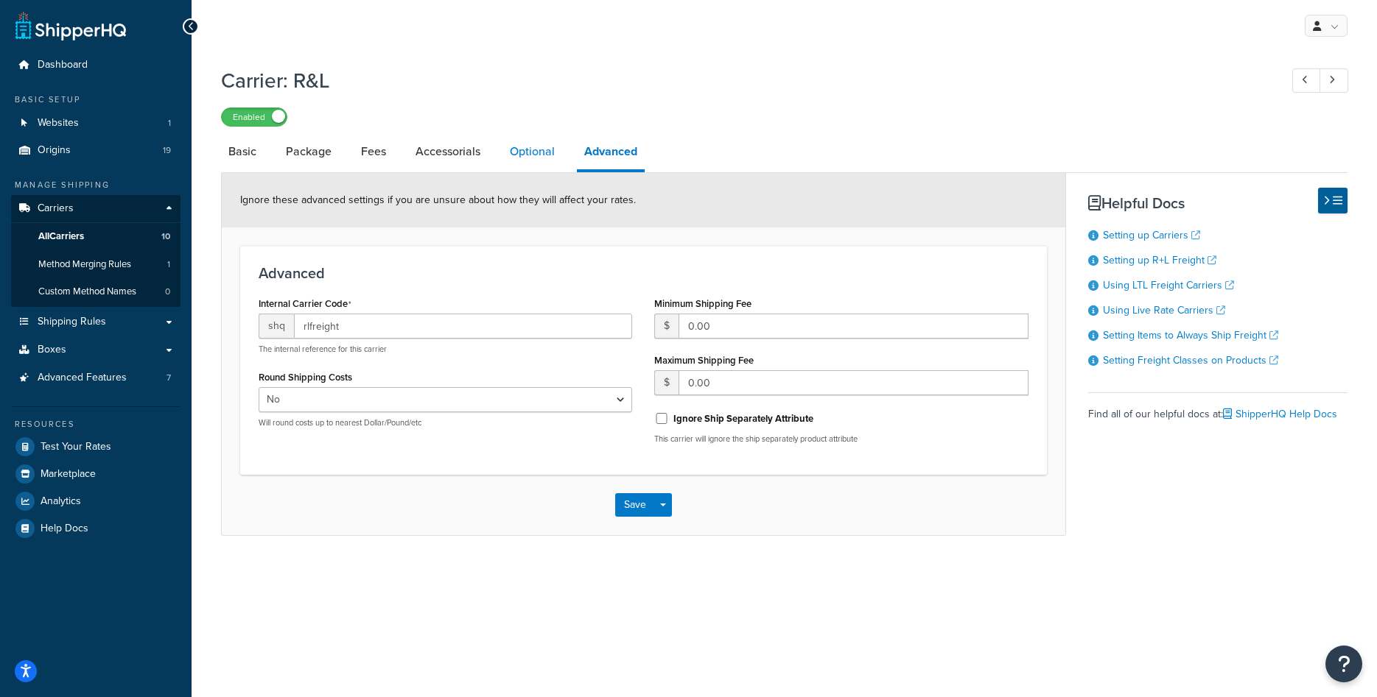
click at [528, 149] on link "Optional" at bounding box center [532, 151] width 60 height 35
select select "55"
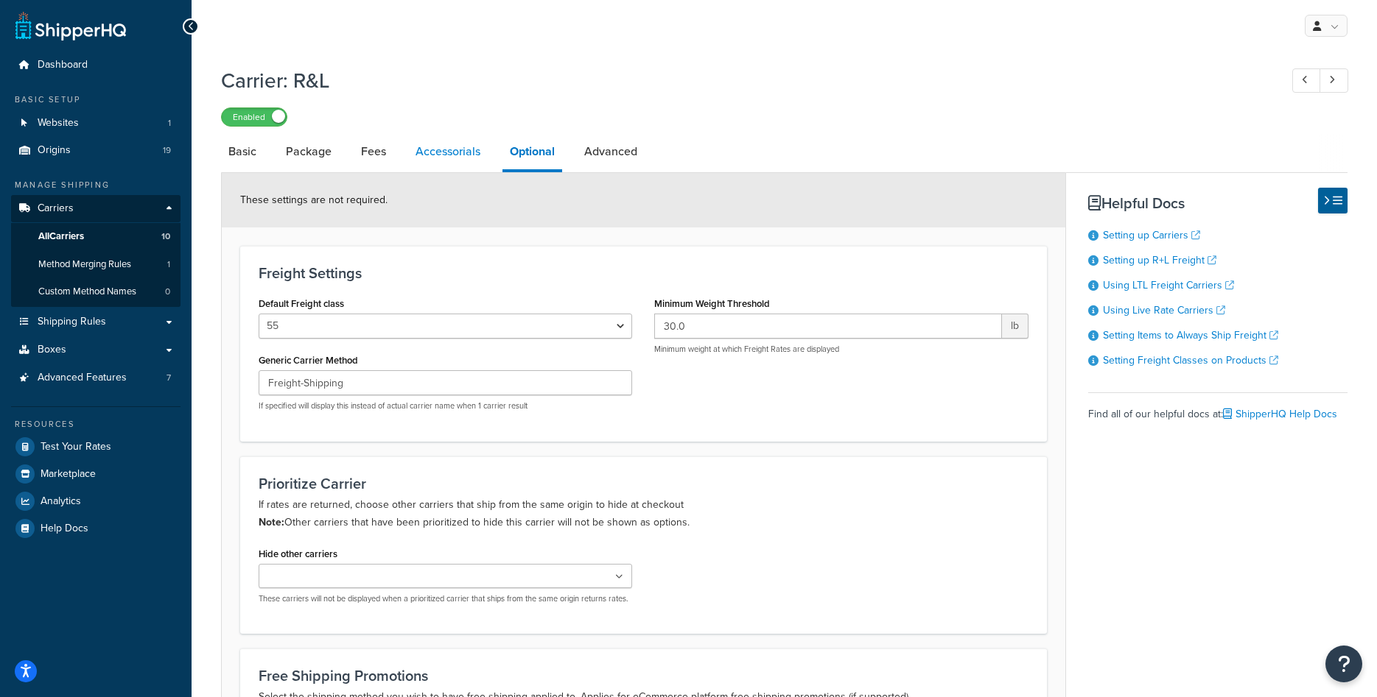
click at [430, 150] on link "Accessorials" at bounding box center [448, 151] width 80 height 35
select select "residential"
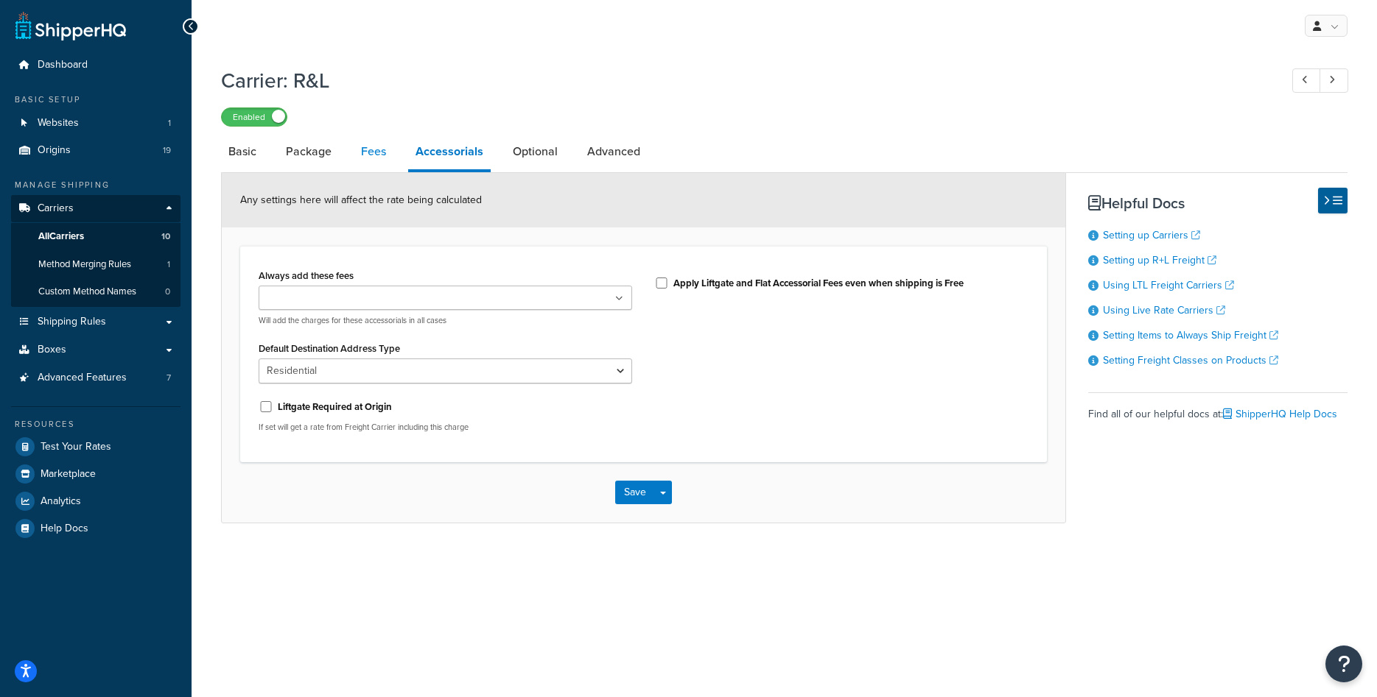
click at [368, 156] on link "Fees" at bounding box center [374, 151] width 40 height 35
select select "AFTER"
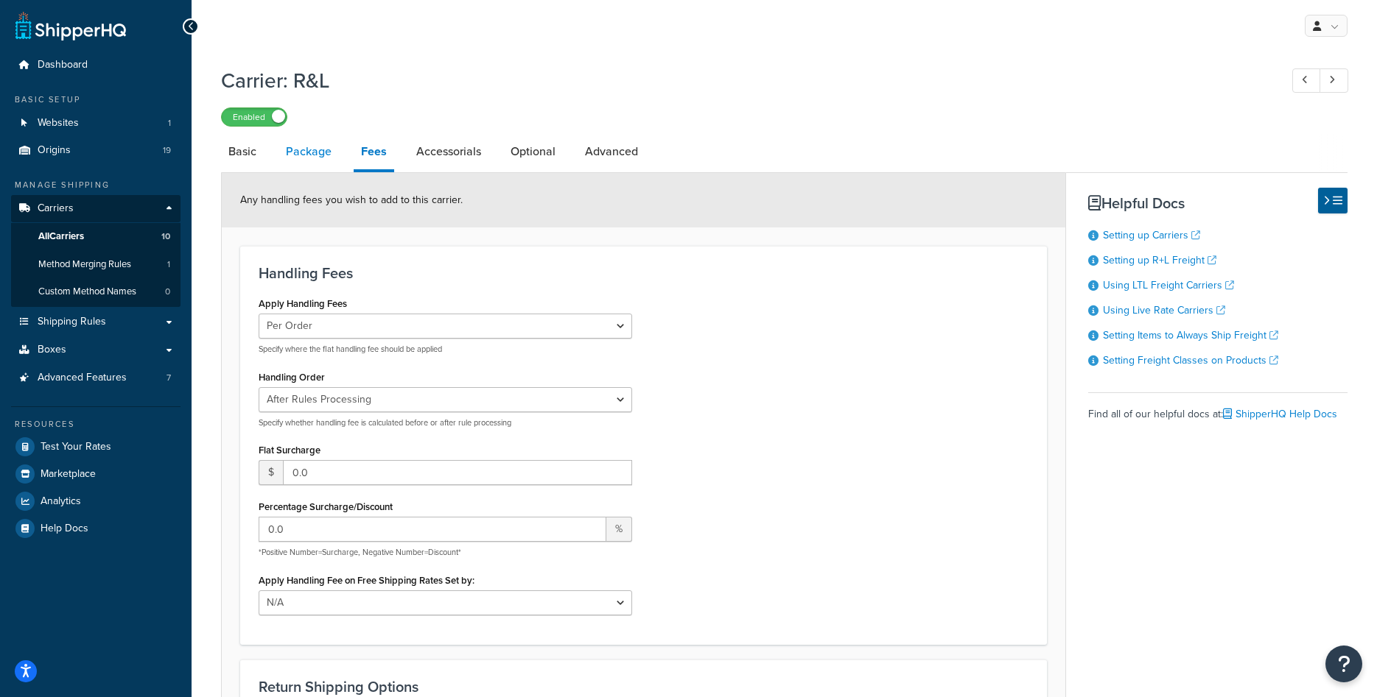
click at [326, 158] on link "Package" at bounding box center [308, 151] width 60 height 35
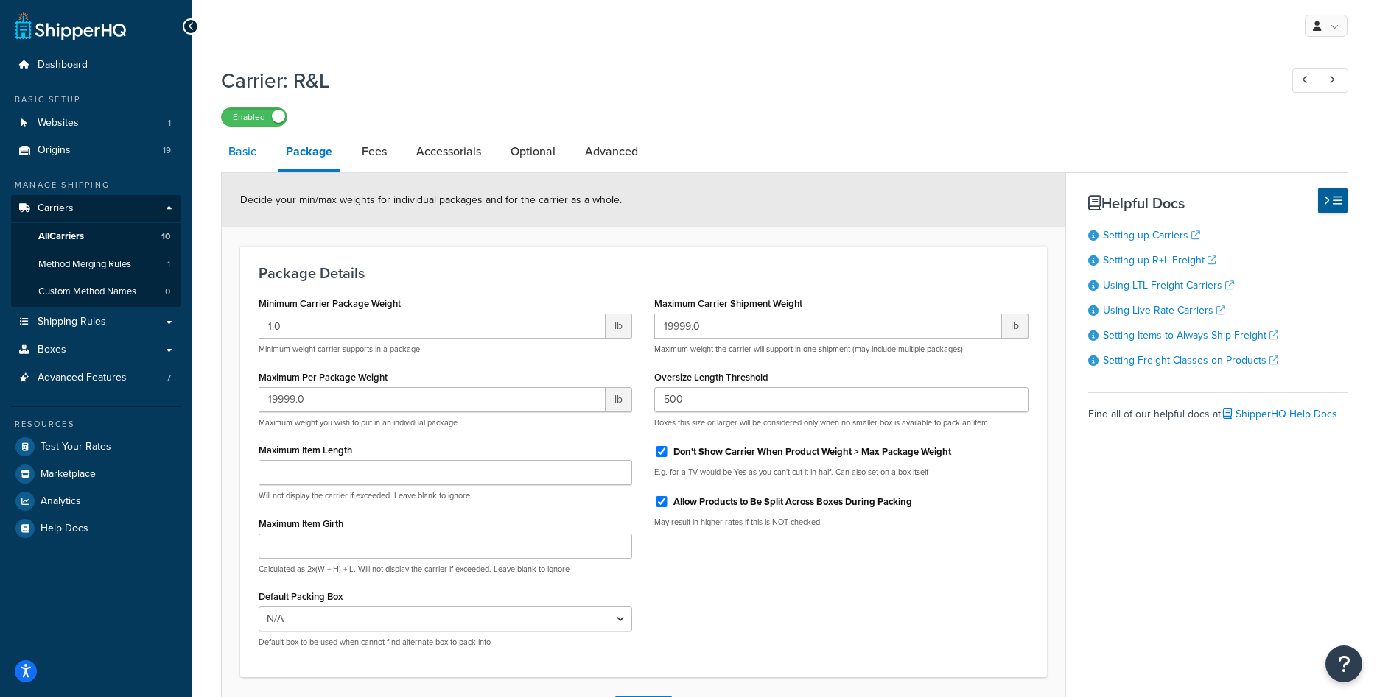
click at [231, 166] on link "Basic" at bounding box center [242, 151] width 43 height 35
select select "rlFreight"
